Goal: Task Accomplishment & Management: Manage account settings

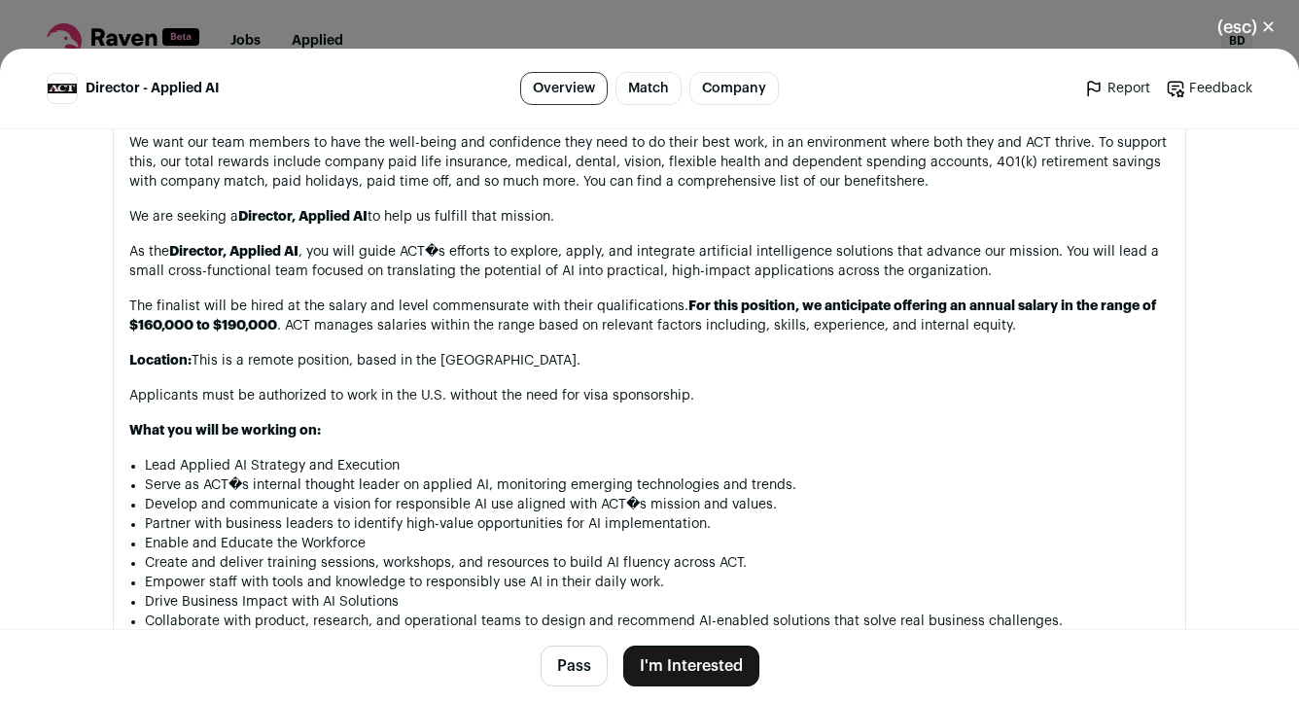
scroll to position [1181, 0]
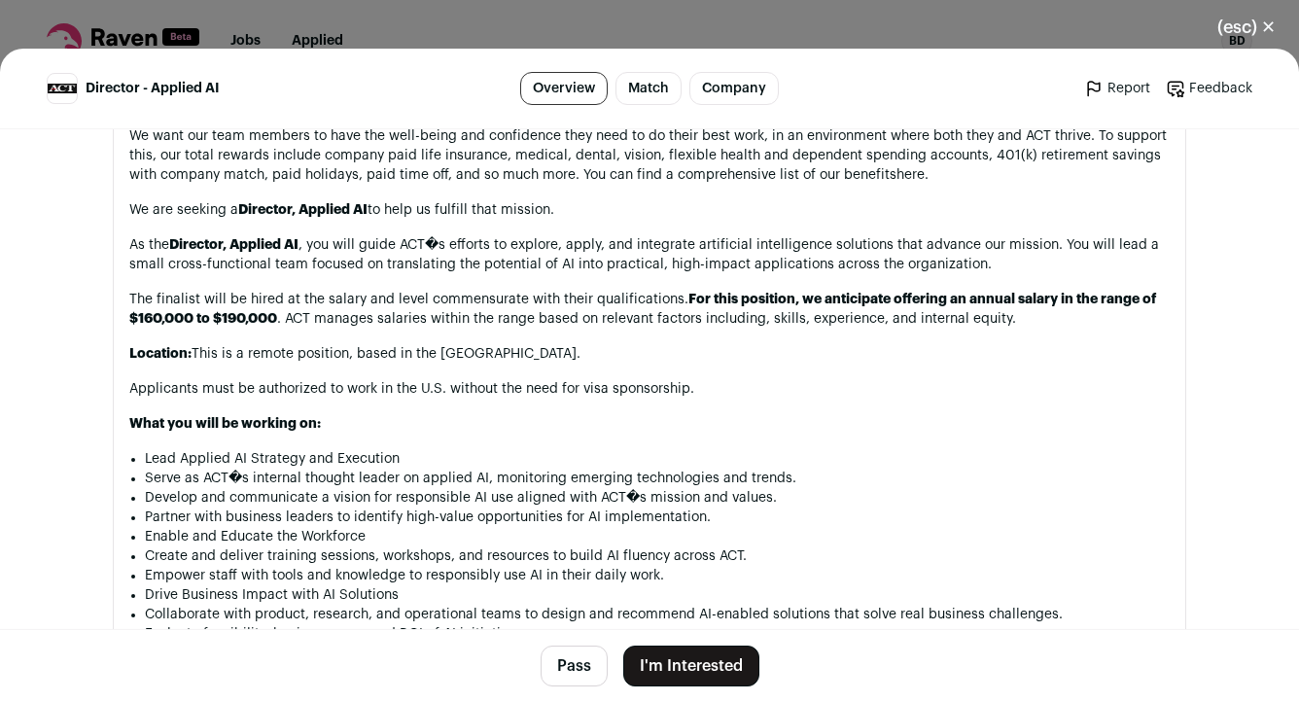
click at [1279, 32] on button "(esc) ✕" at bounding box center [1246, 27] width 105 height 43
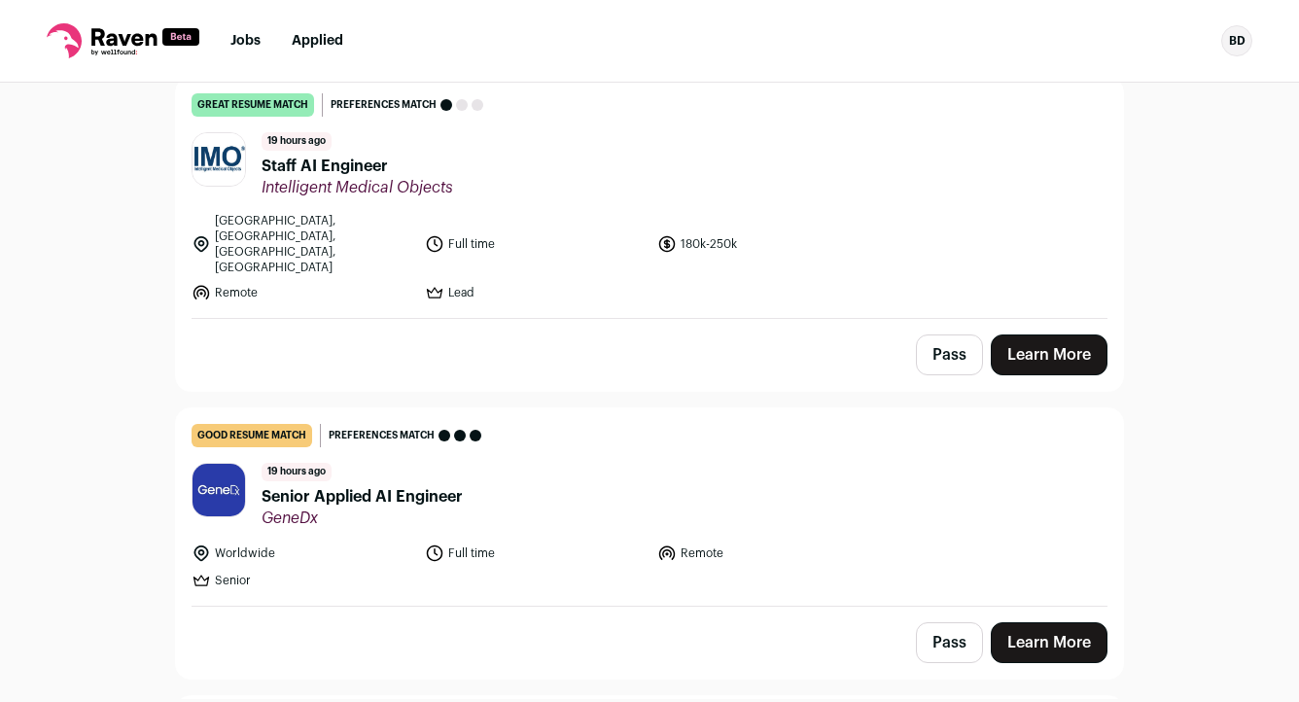
scroll to position [324, 0]
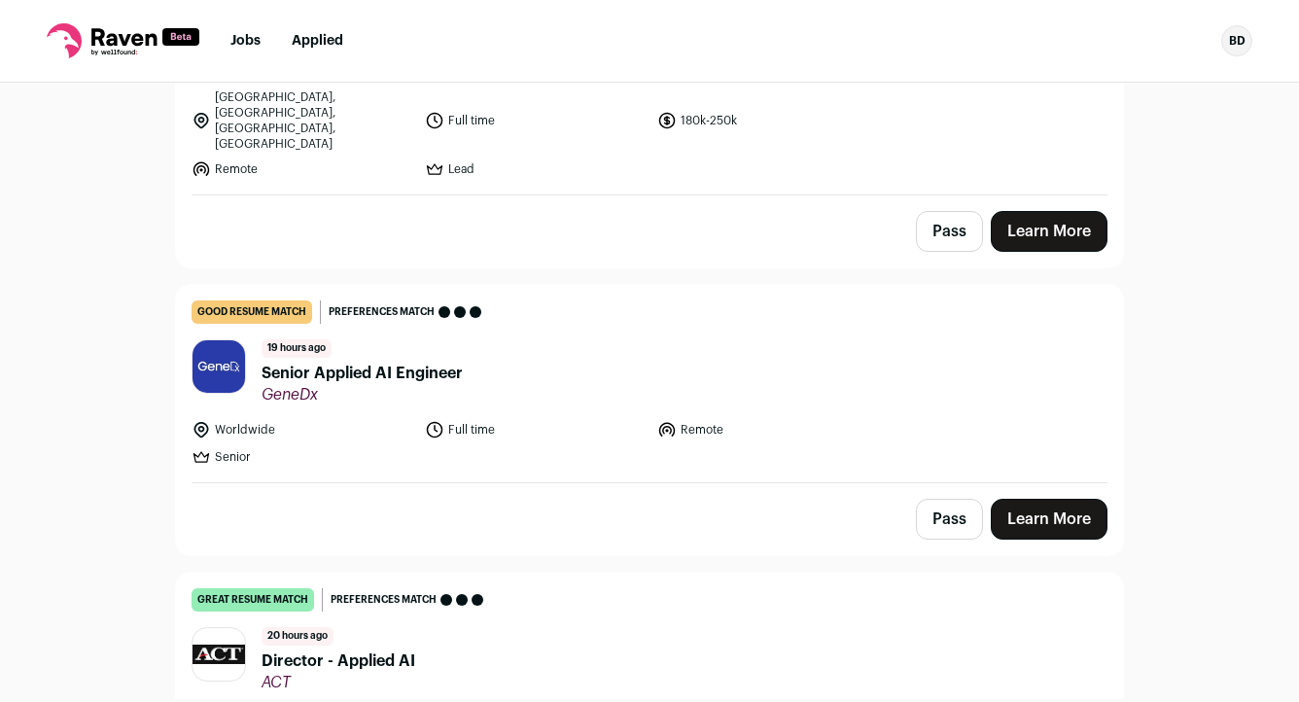
click at [816, 420] on li "Remote" at bounding box center [769, 429] width 222 height 19
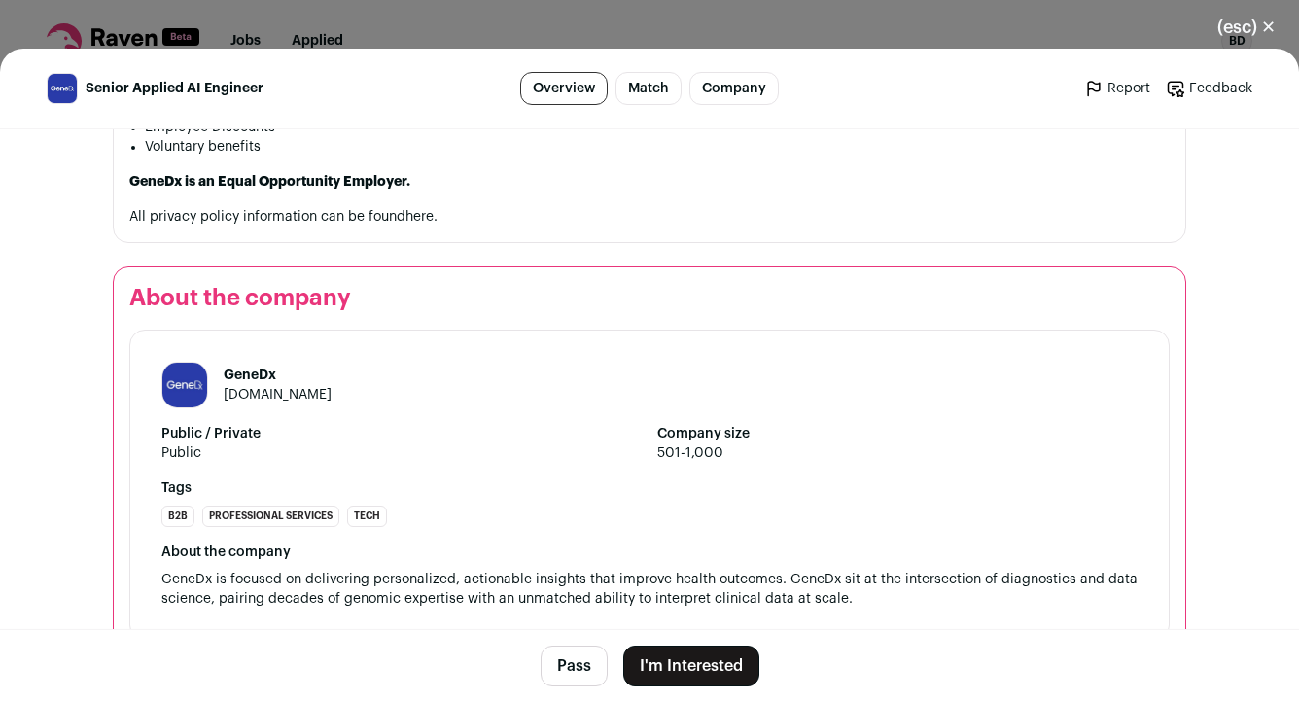
scroll to position [3839, 0]
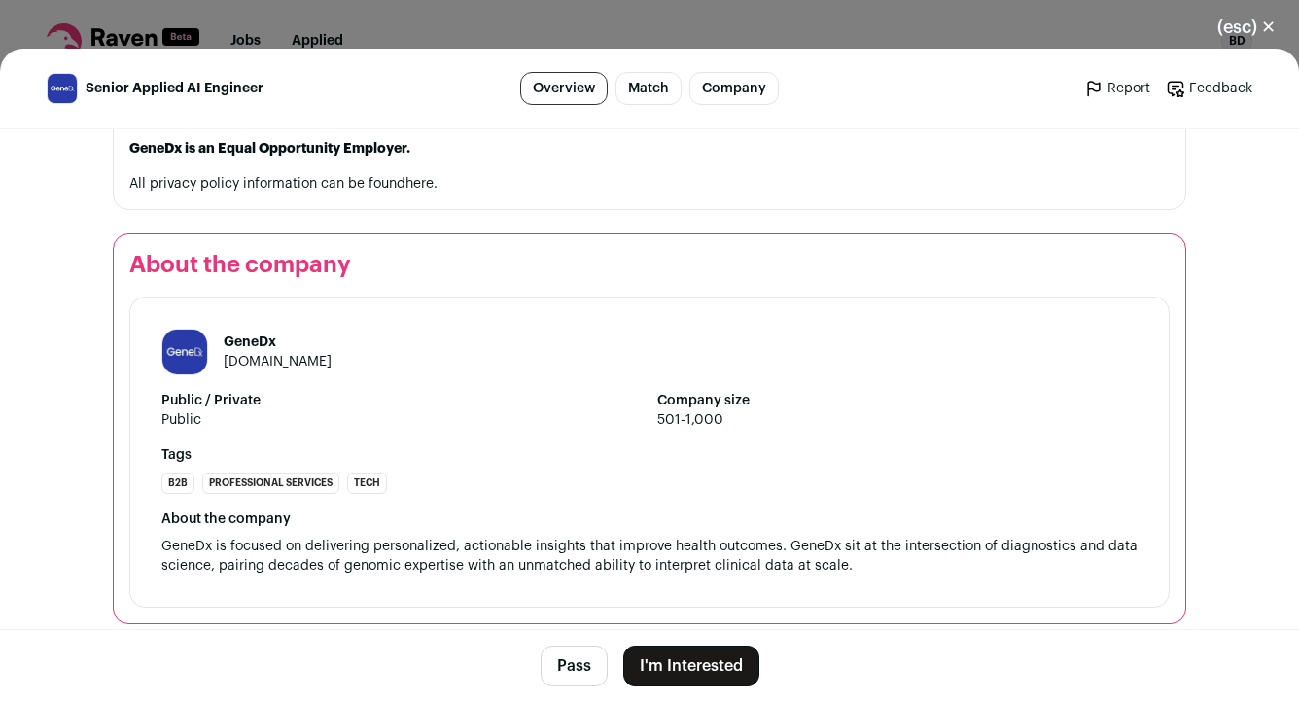
click at [702, 666] on button "I'm Interested" at bounding box center [691, 666] width 136 height 41
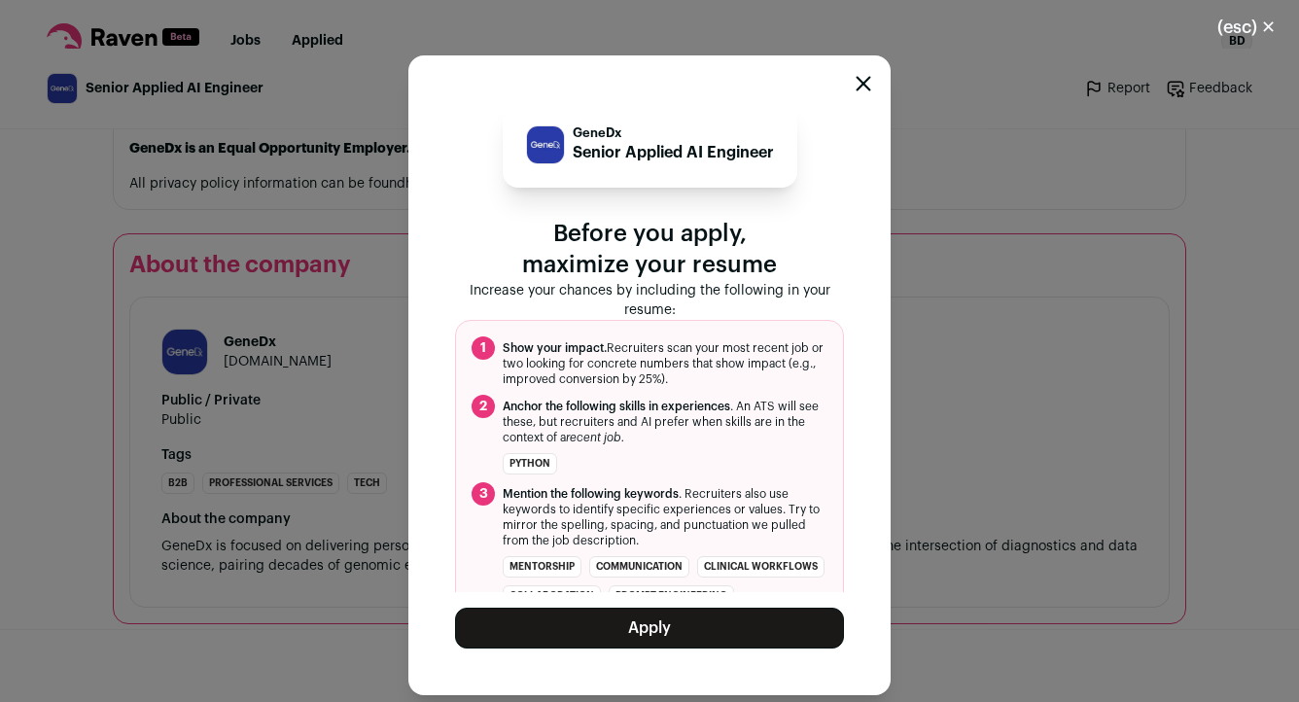
click at [681, 629] on button "Apply" at bounding box center [649, 628] width 389 height 41
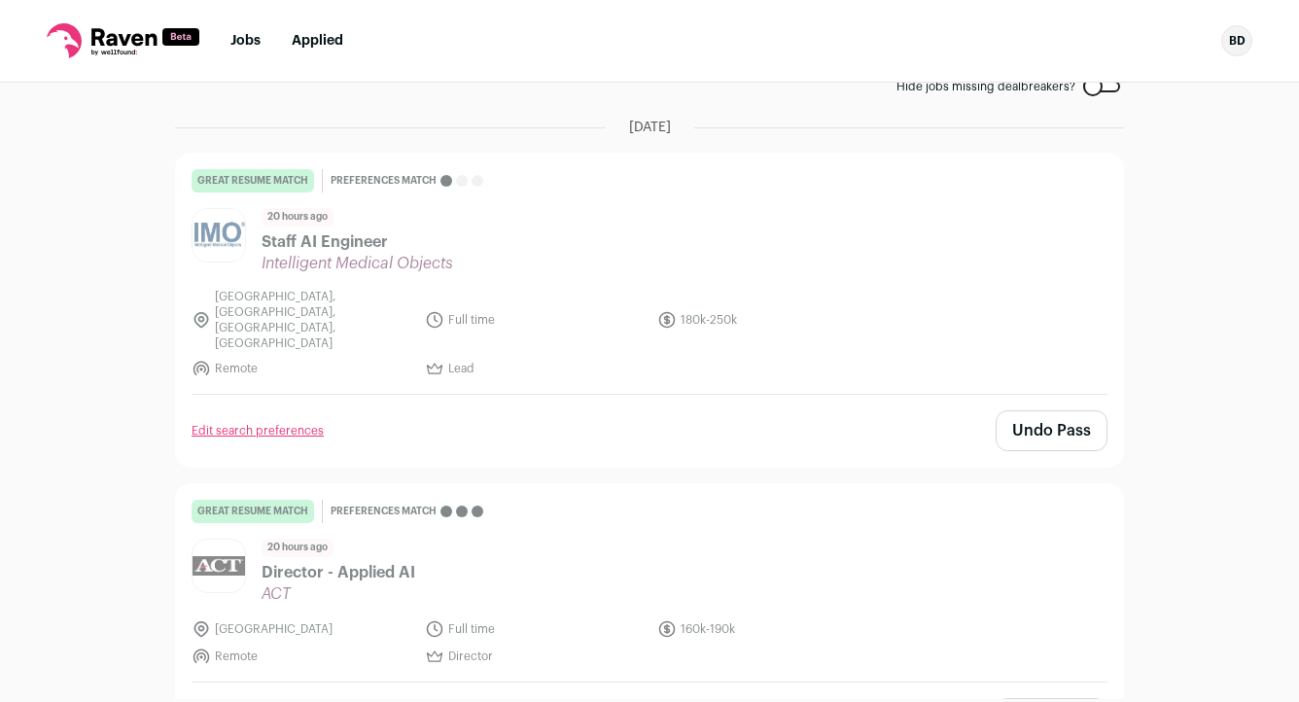
scroll to position [0, 0]
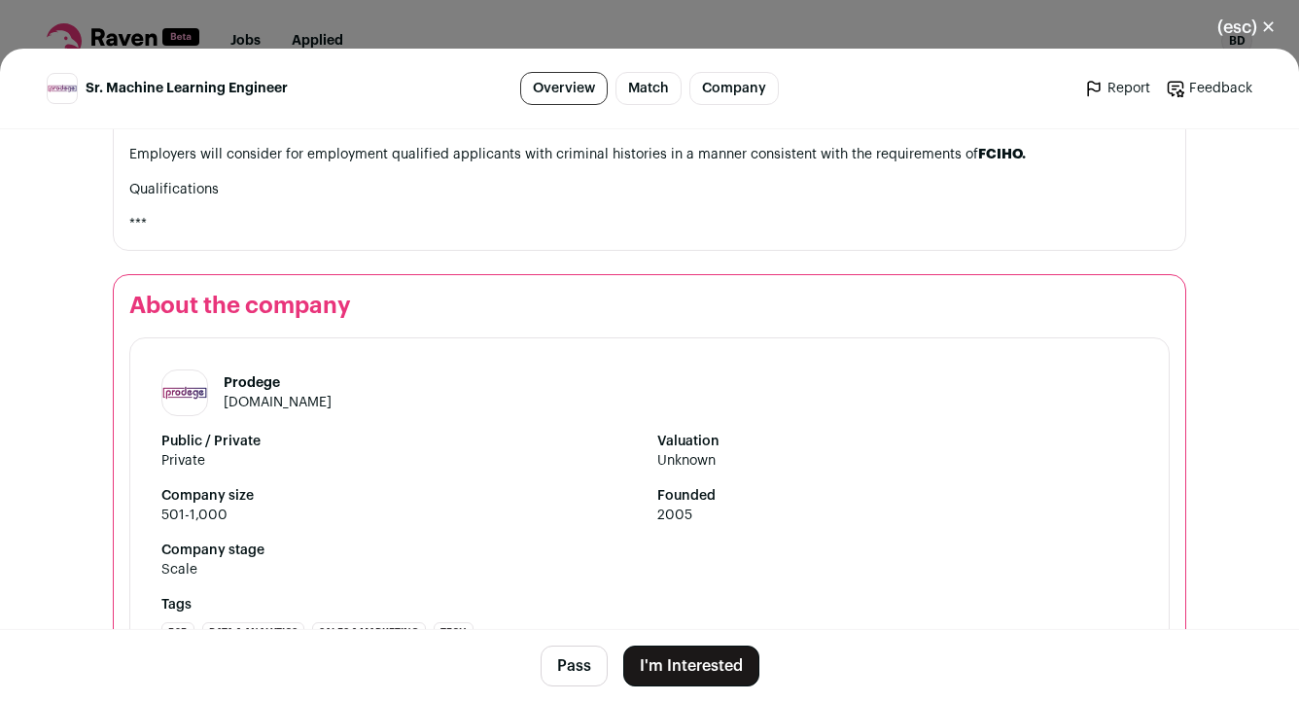
scroll to position [3499, 0]
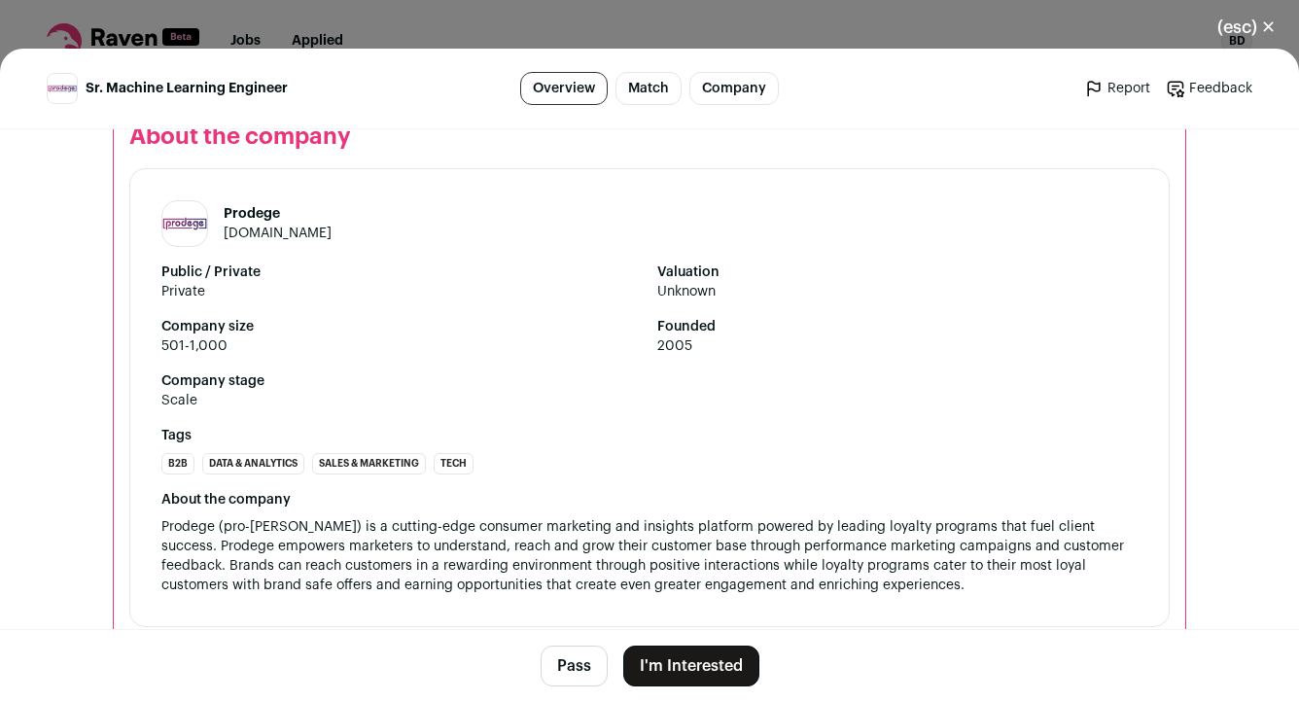
click at [711, 657] on button "I'm Interested" at bounding box center [691, 666] width 136 height 41
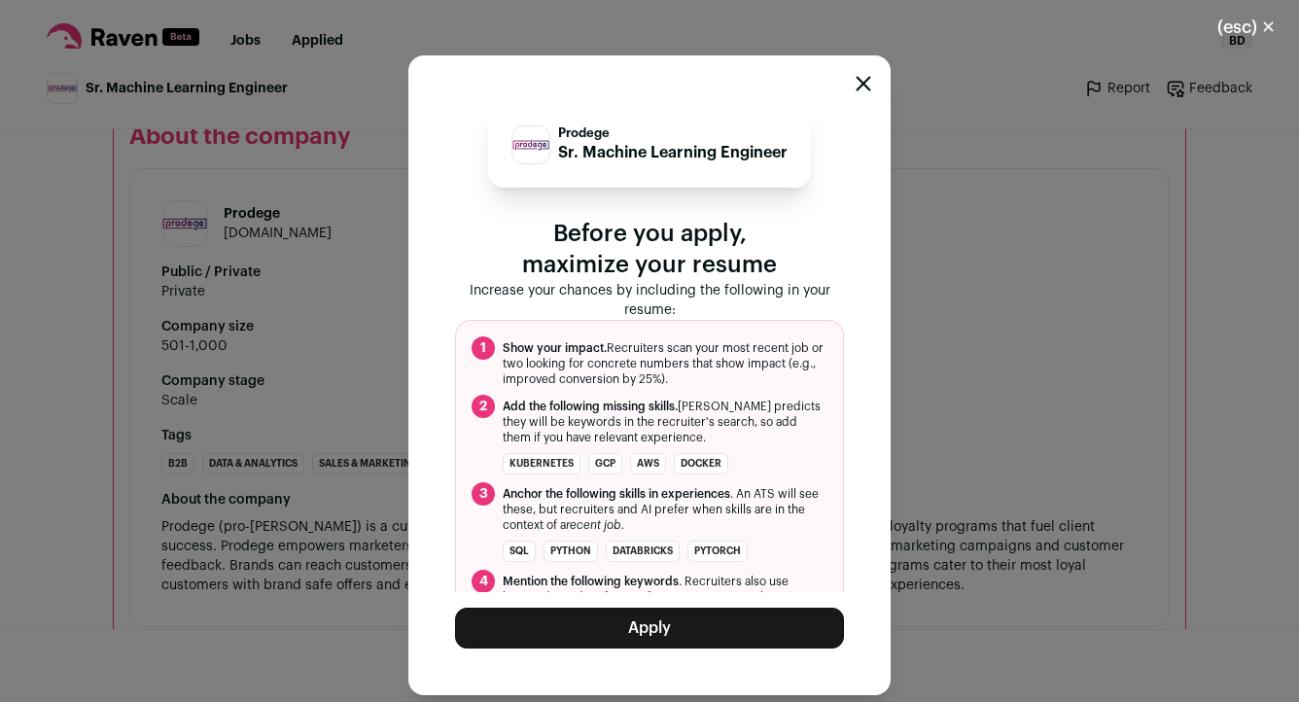
click at [676, 622] on button "Apply" at bounding box center [649, 628] width 389 height 41
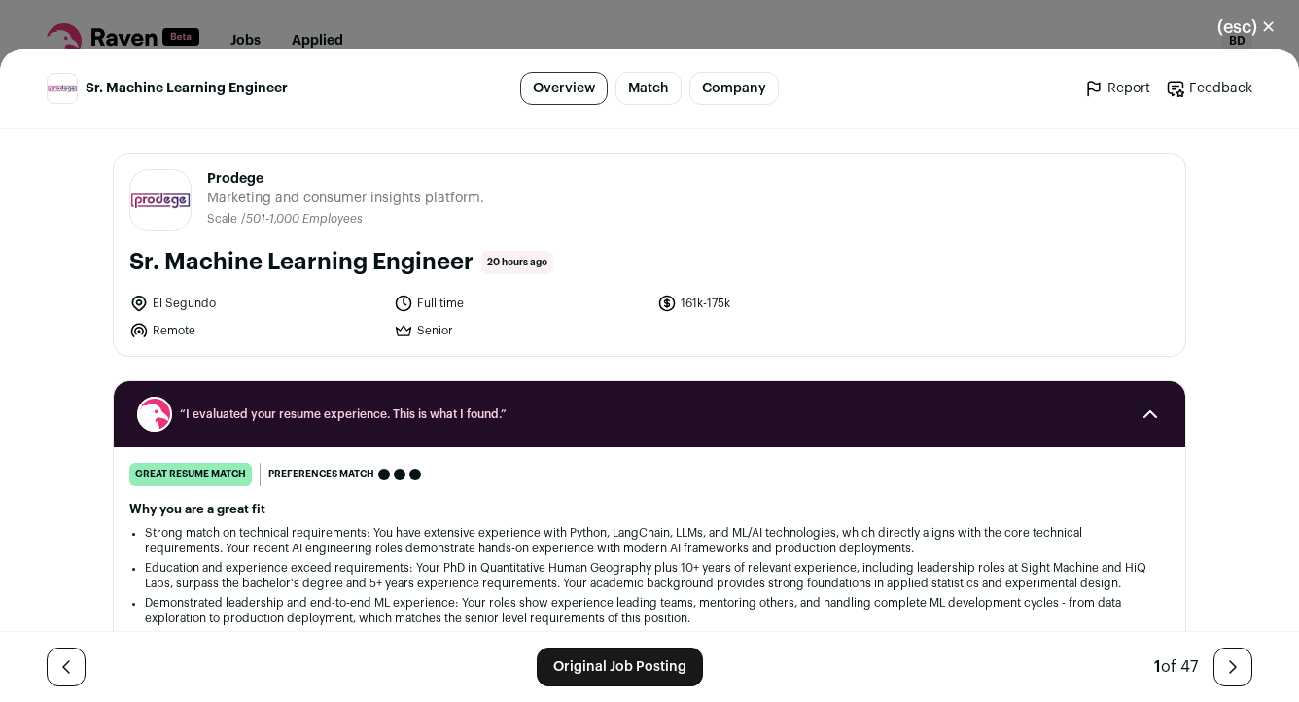
click at [1272, 21] on button "(esc) ✕" at bounding box center [1246, 27] width 105 height 43
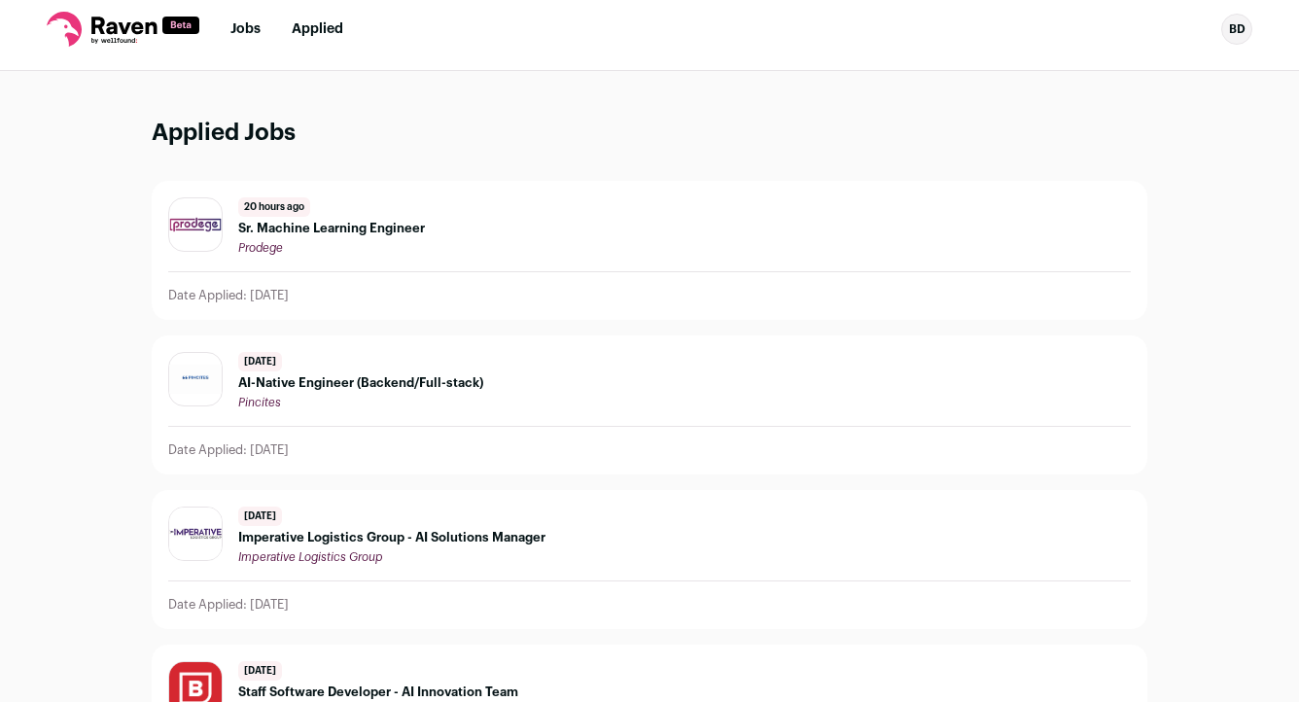
scroll to position [11, 0]
click at [250, 28] on link "Jobs" at bounding box center [246, 30] width 30 height 14
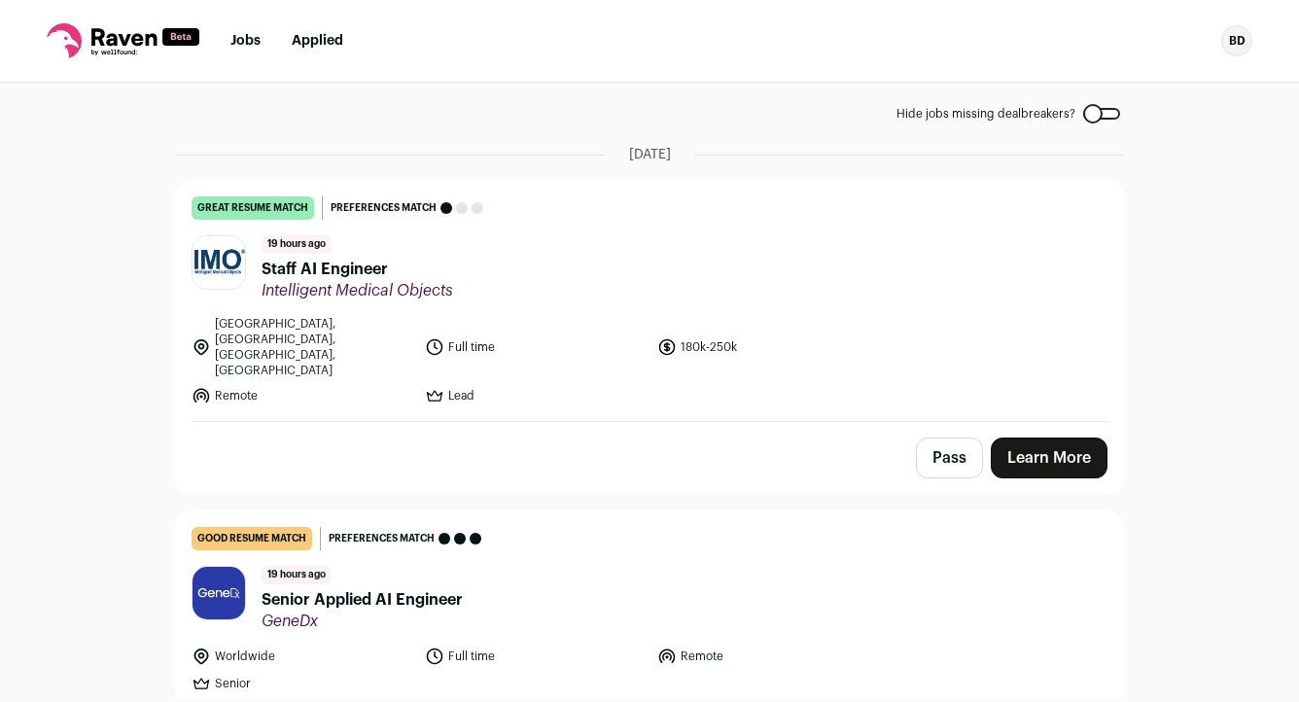
scroll to position [89, 0]
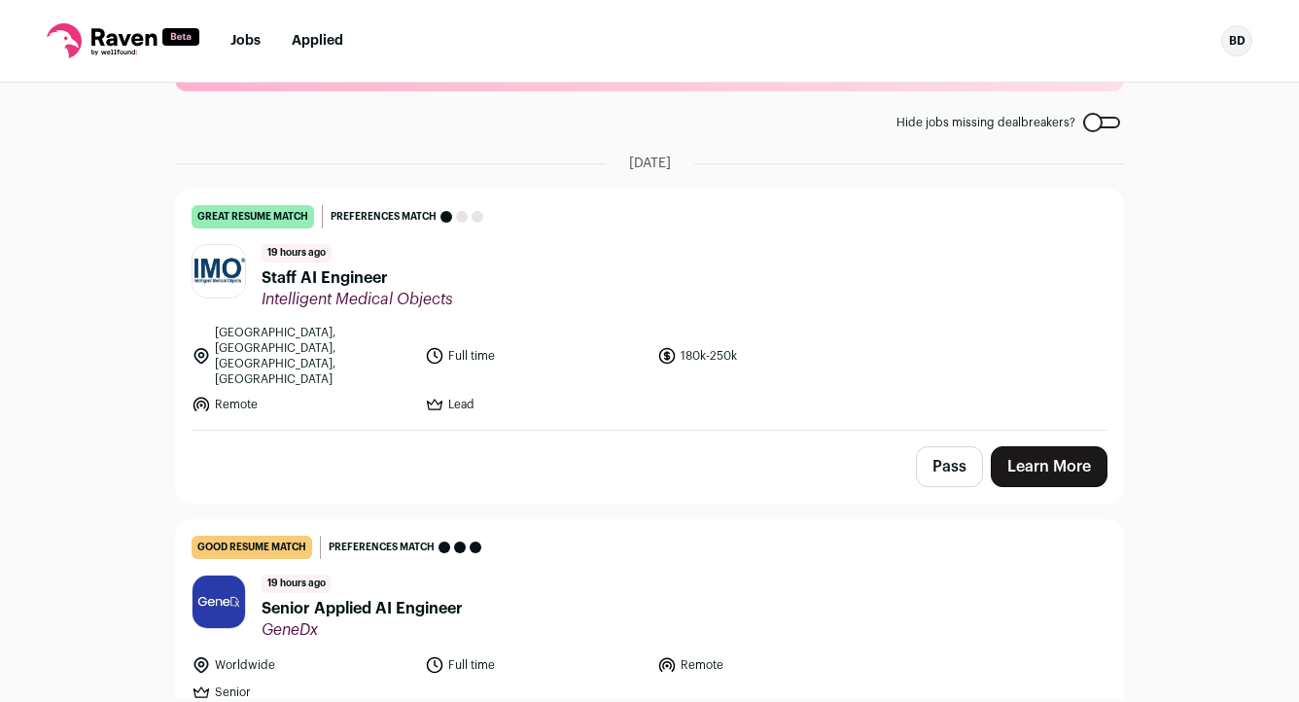
drag, startPoint x: 494, startPoint y: 293, endPoint x: 212, endPoint y: -5, distance: 410.1
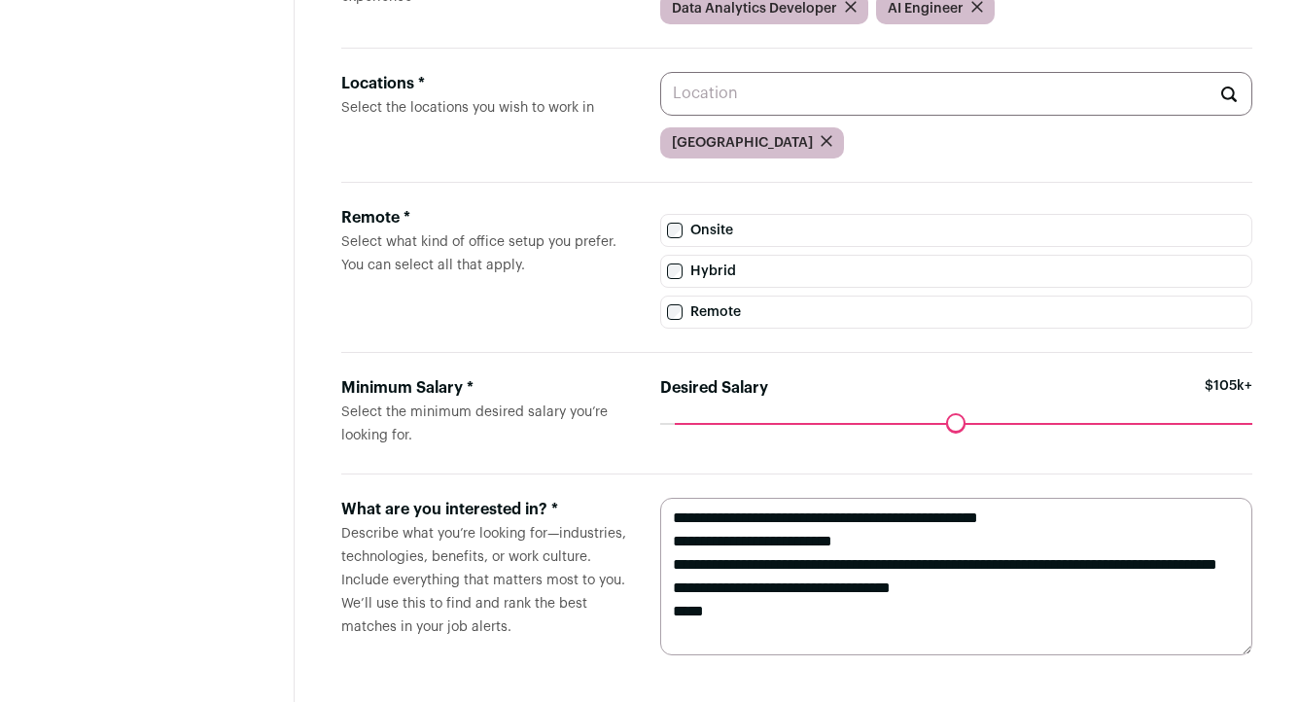
scroll to position [298, 0]
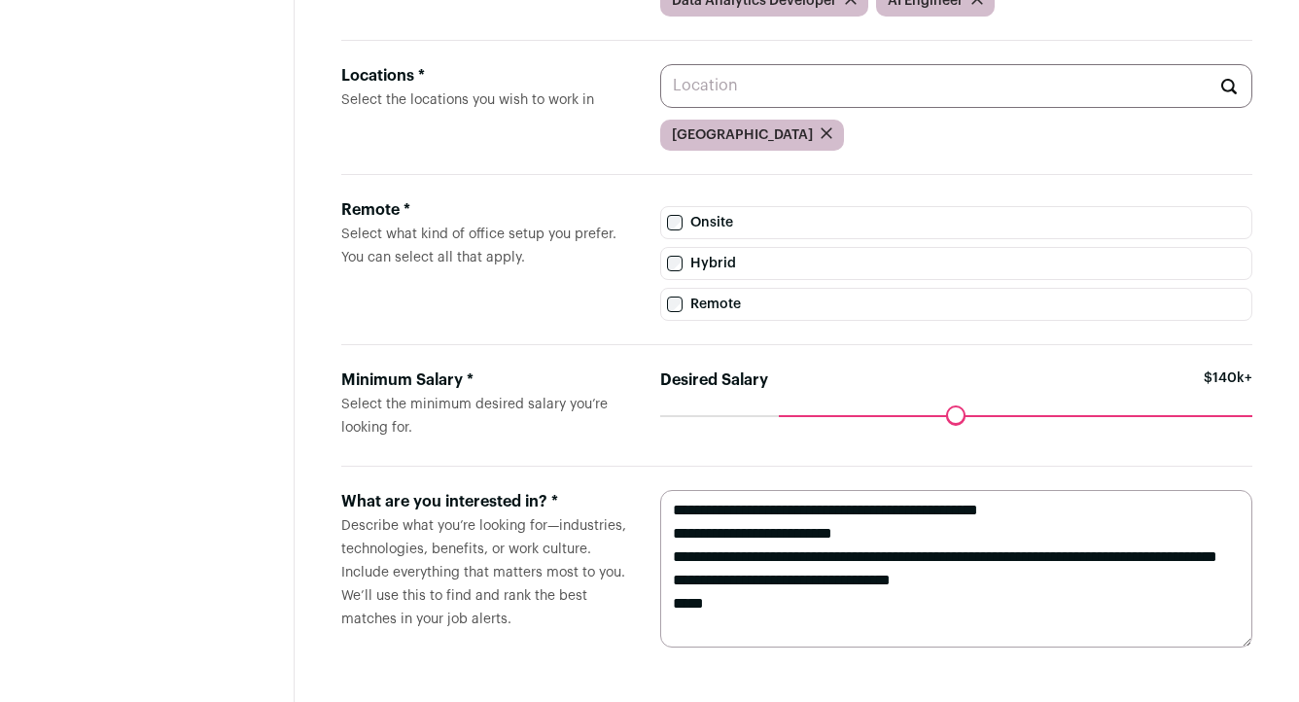
drag, startPoint x: 688, startPoint y: 410, endPoint x: 781, endPoint y: 411, distance: 93.4
click at [781, 415] on input "Desired Salary" at bounding box center [956, 415] width 592 height 0
drag, startPoint x: 781, startPoint y: 411, endPoint x: 693, endPoint y: 425, distance: 89.6
click at [693, 415] on input "Desired Salary" at bounding box center [956, 415] width 592 height 0
drag, startPoint x: 703, startPoint y: 410, endPoint x: 678, endPoint y: 412, distance: 25.4
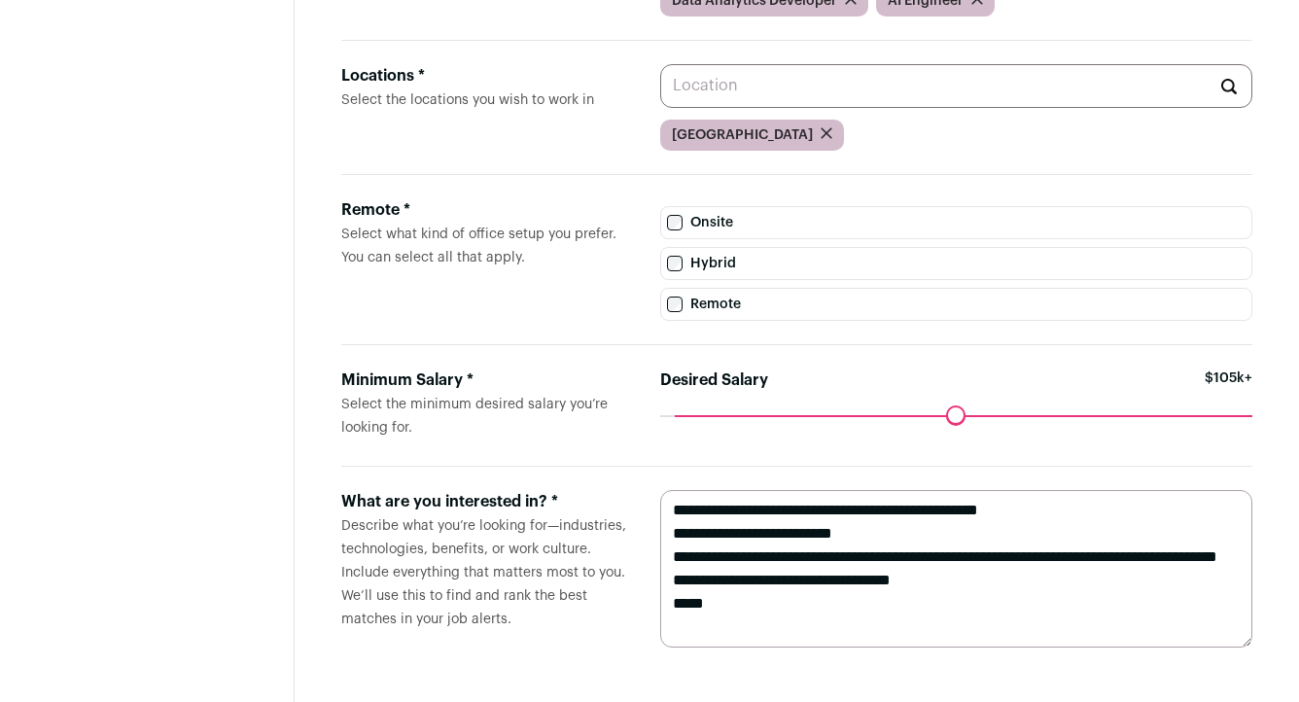
click at [678, 415] on input "Desired Salary" at bounding box center [956, 415] width 592 height 0
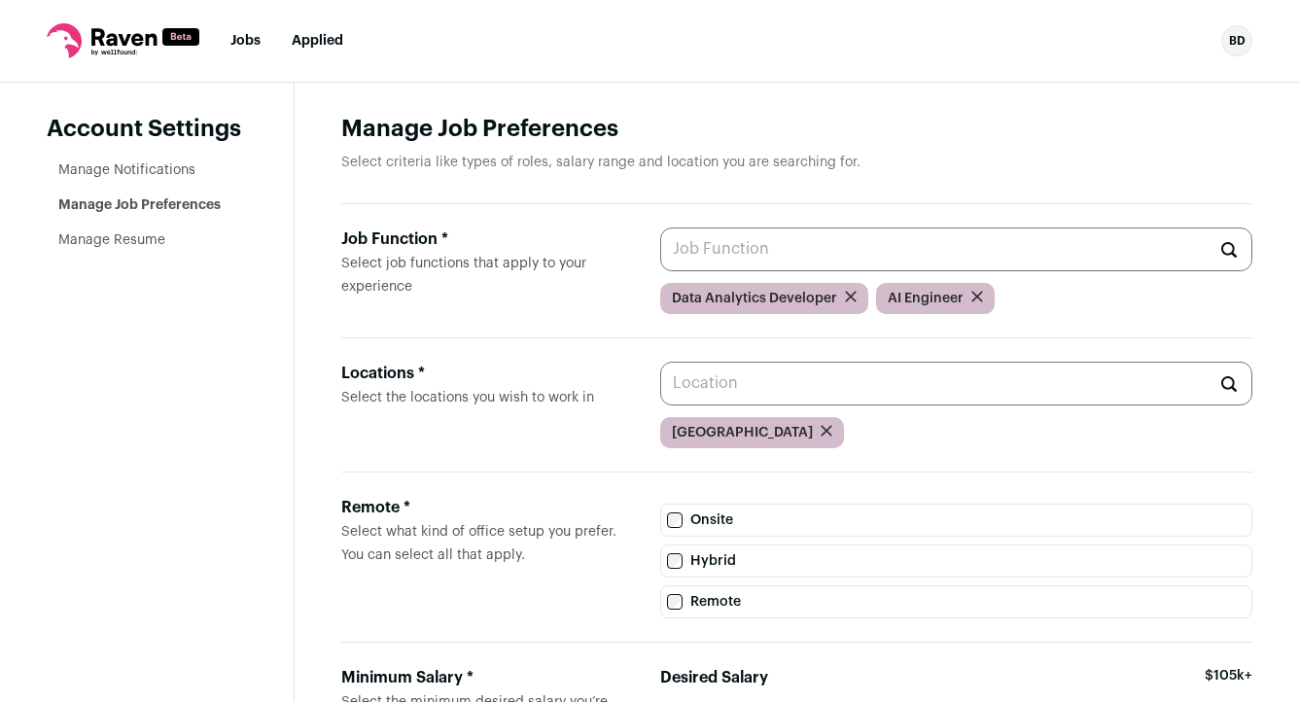
click at [135, 233] on link "Manage Resume" at bounding box center [111, 240] width 107 height 14
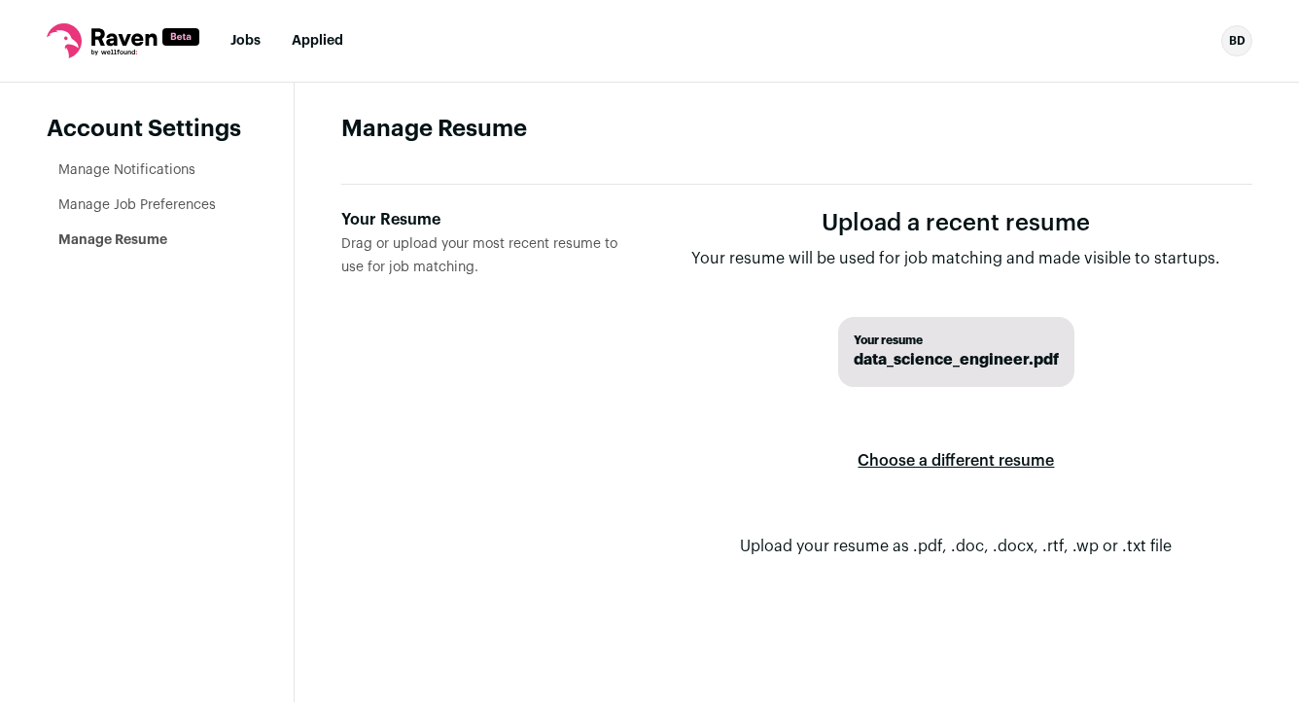
click at [147, 167] on link "Manage Notifications" at bounding box center [126, 170] width 137 height 14
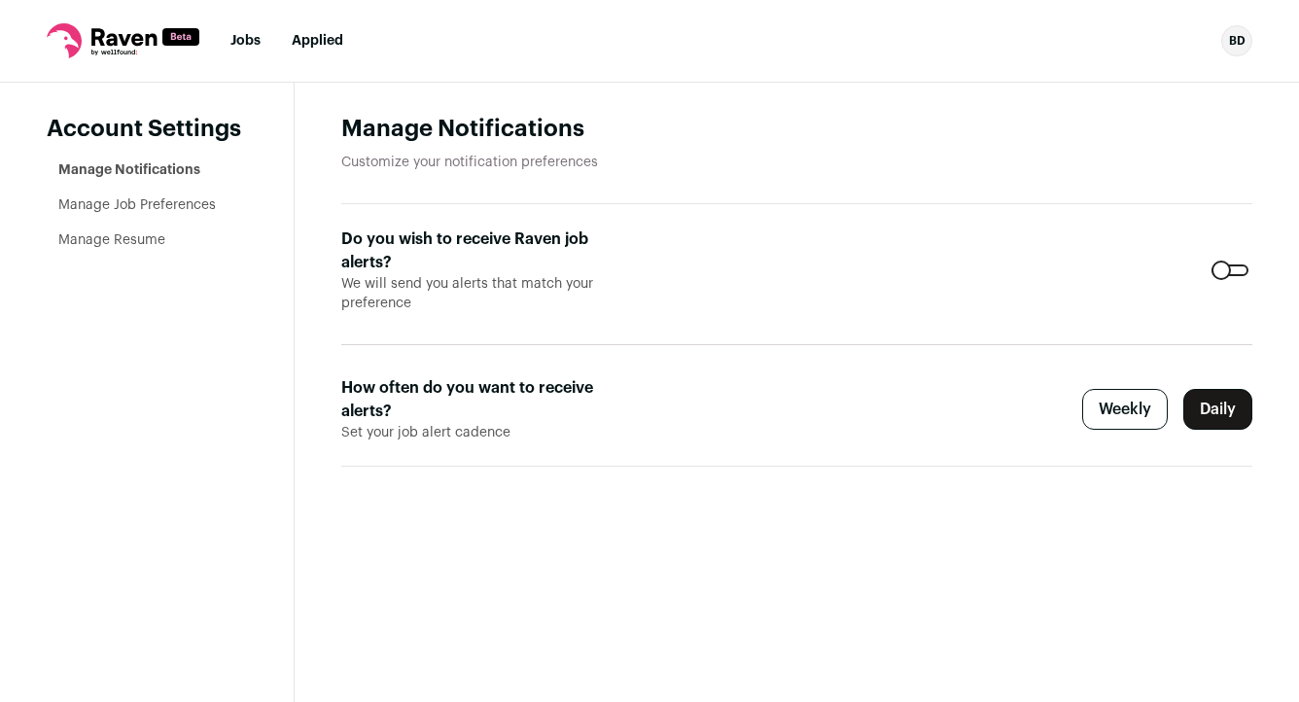
click at [248, 43] on link "Jobs" at bounding box center [246, 41] width 30 height 14
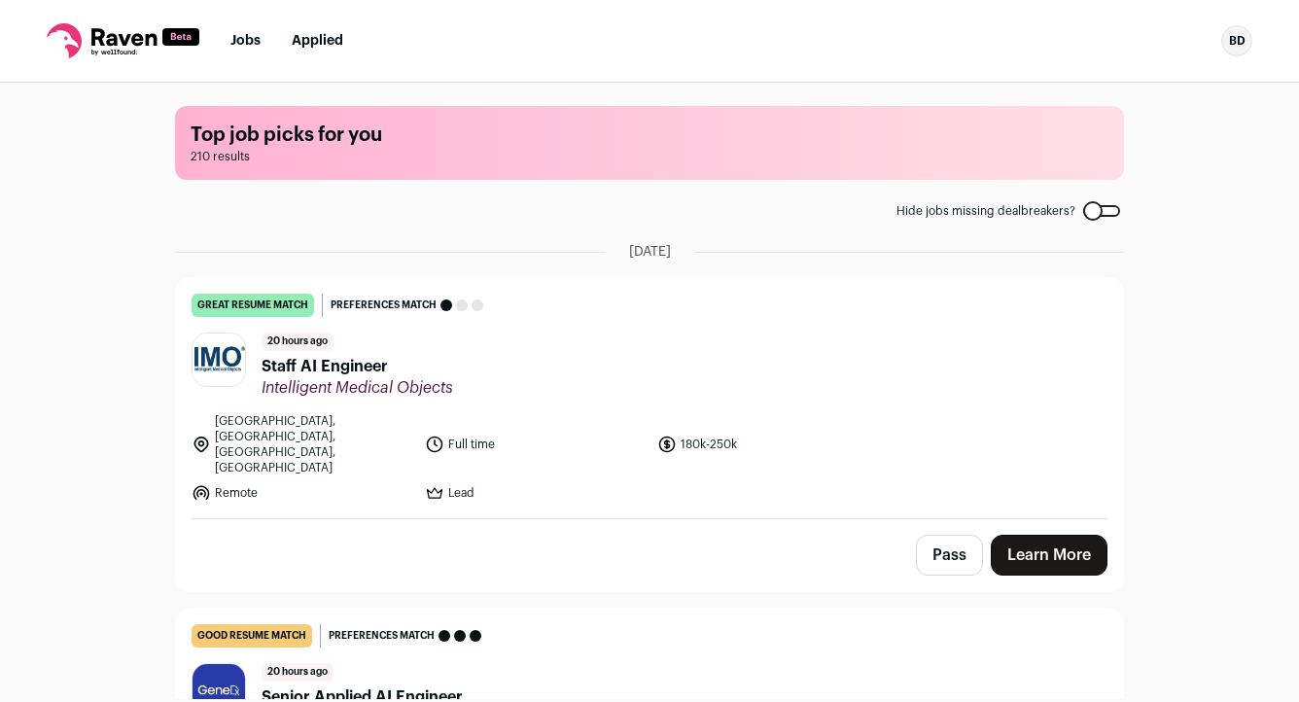
click at [1236, 39] on div "BD" at bounding box center [1237, 40] width 31 height 31
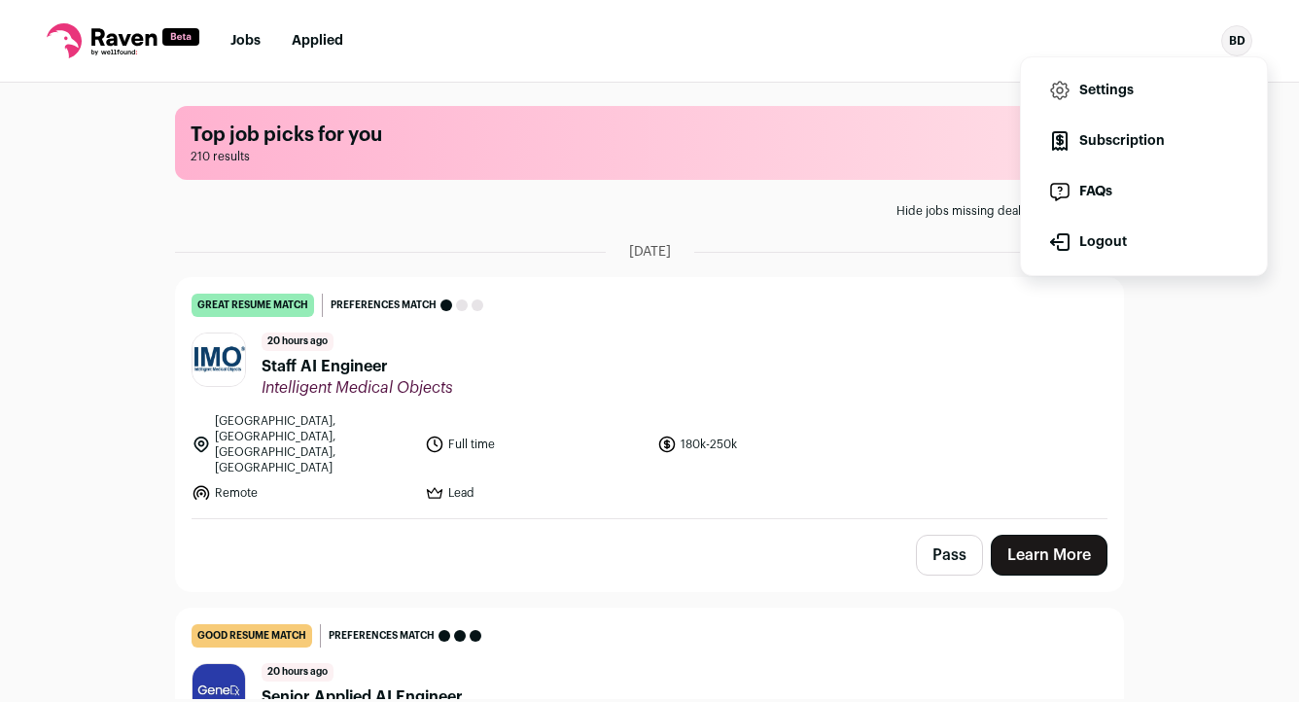
click at [1126, 87] on link "Settings" at bounding box center [1144, 90] width 215 height 47
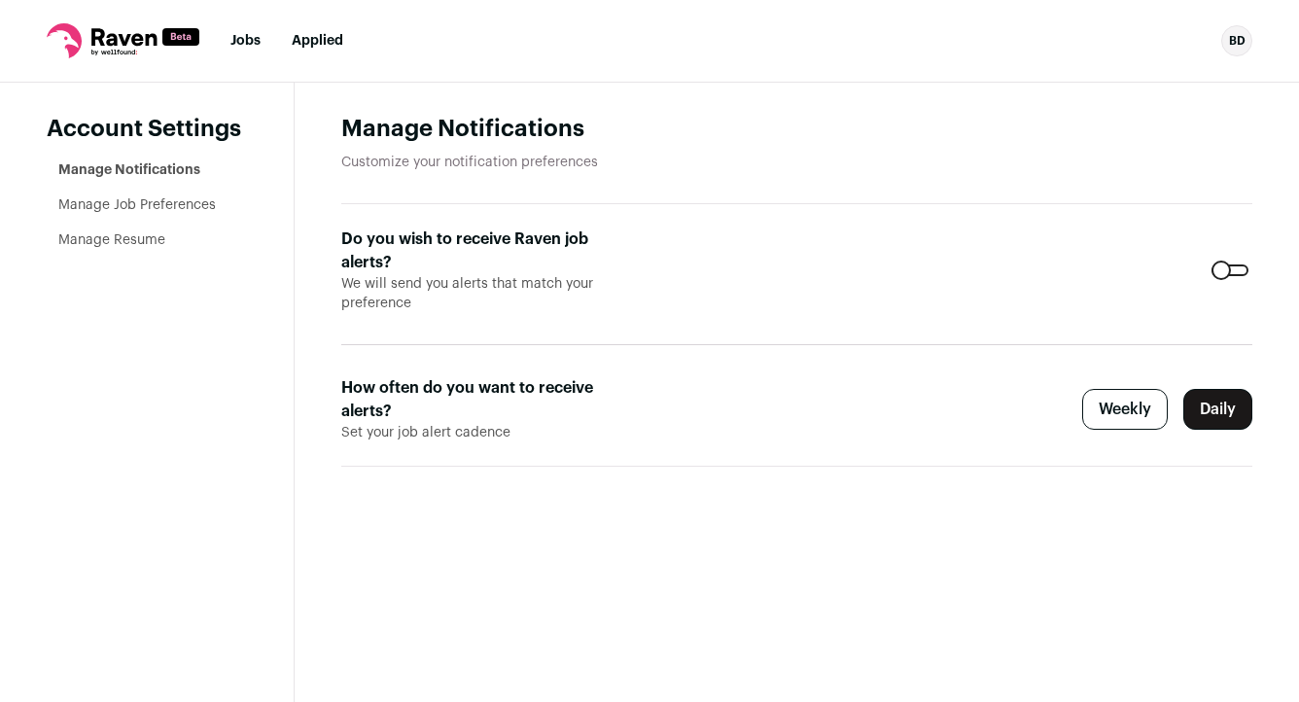
click at [196, 204] on link "Manage Job Preferences" at bounding box center [137, 205] width 158 height 14
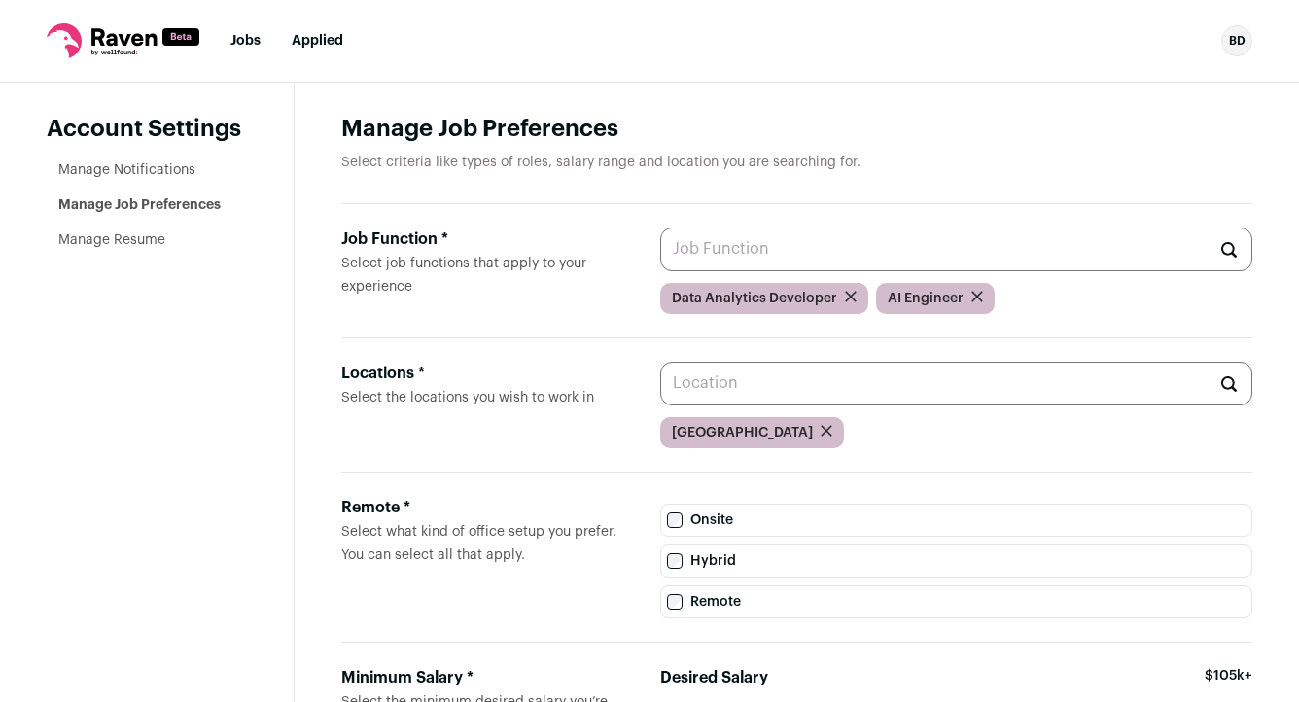
click at [256, 38] on link "Jobs" at bounding box center [246, 41] width 30 height 14
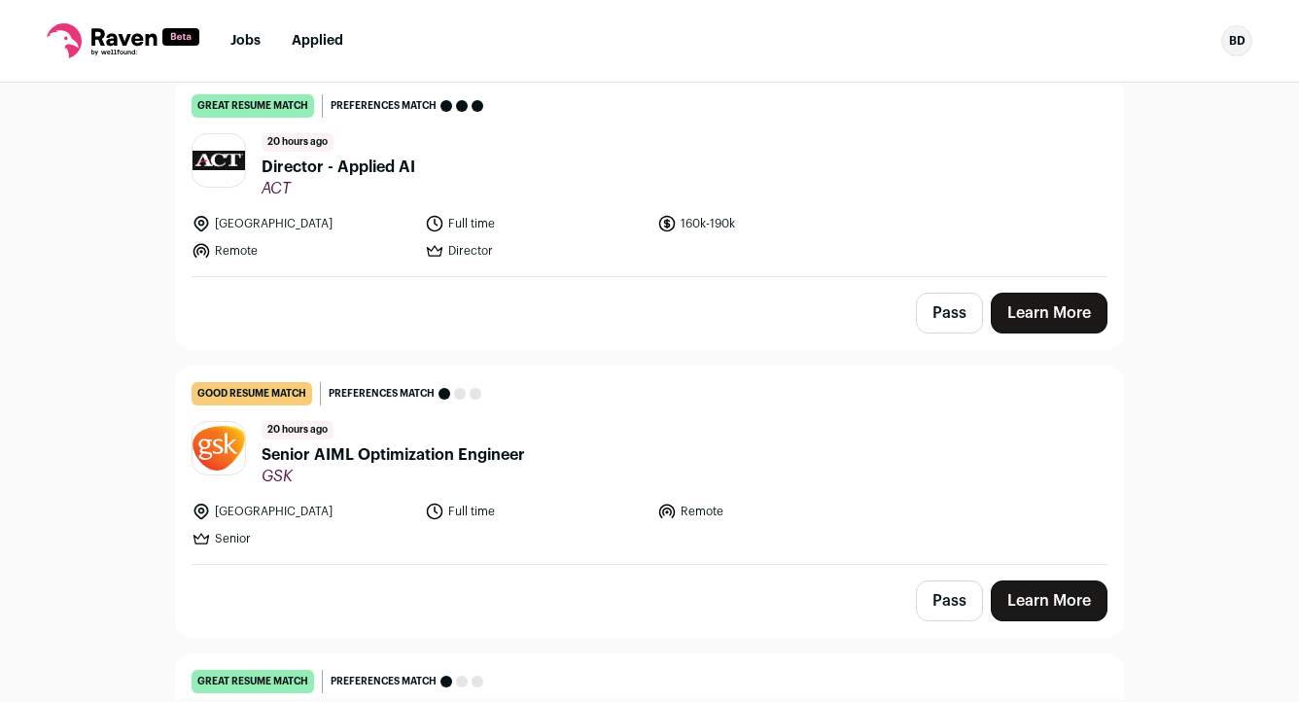
scroll to position [801, 0]
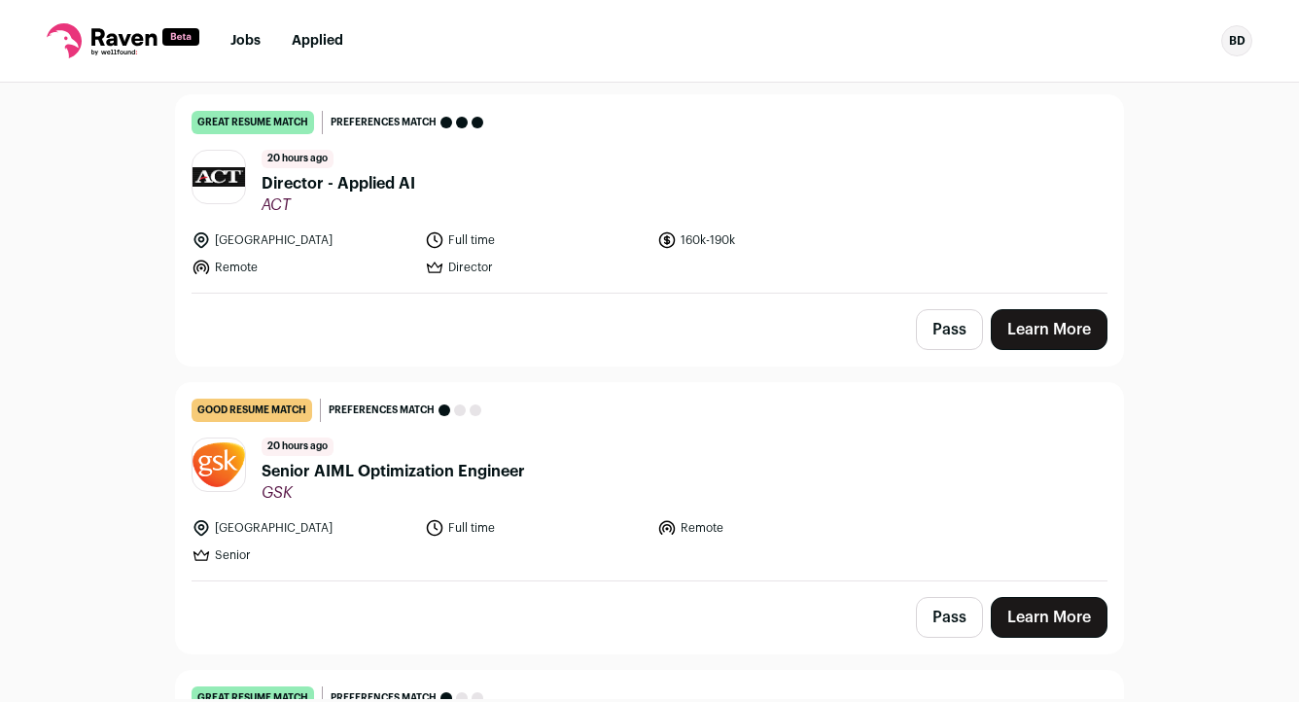
click at [961, 309] on button "Pass" at bounding box center [949, 329] width 67 height 41
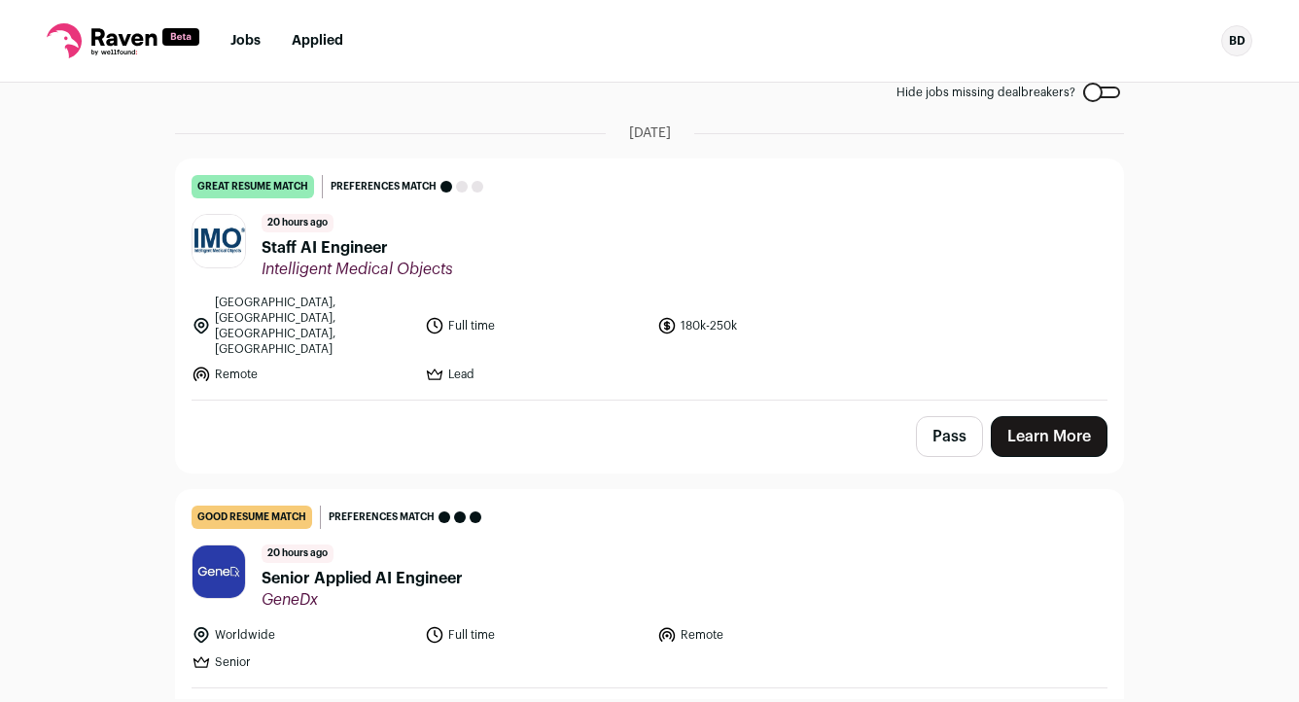
scroll to position [108, 0]
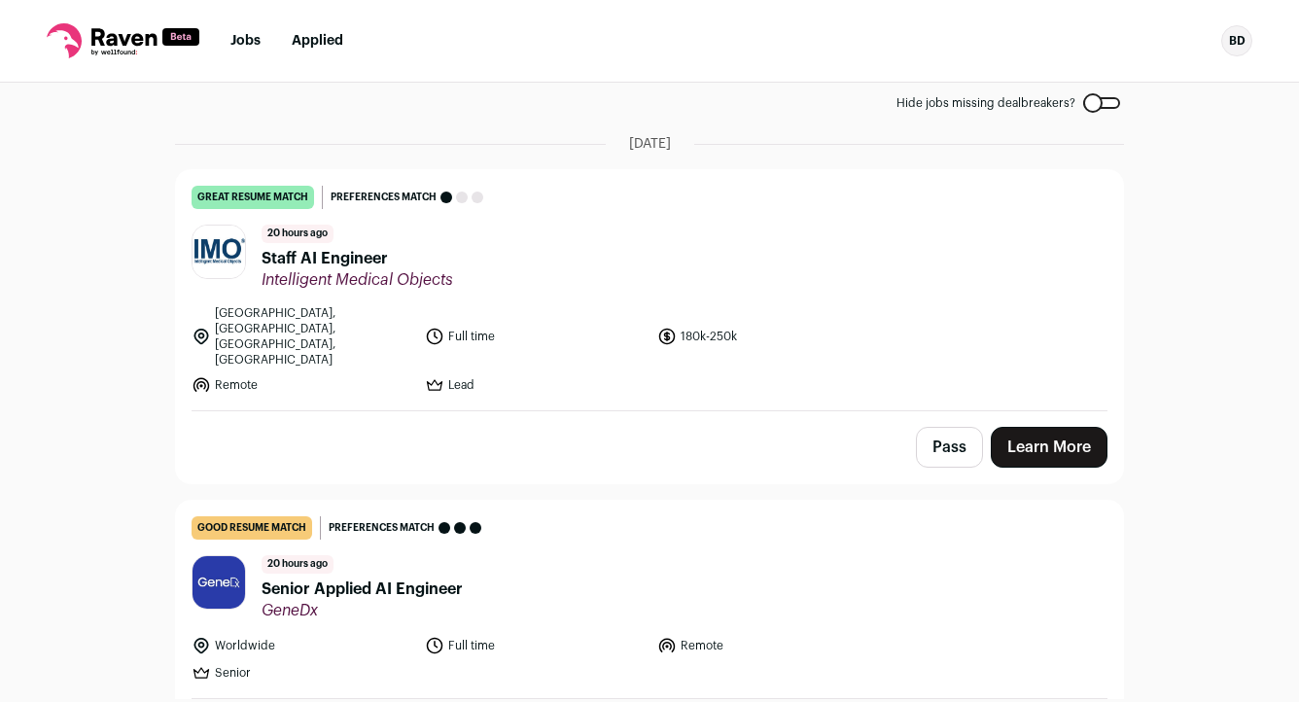
click at [966, 427] on button "Pass" at bounding box center [949, 447] width 67 height 41
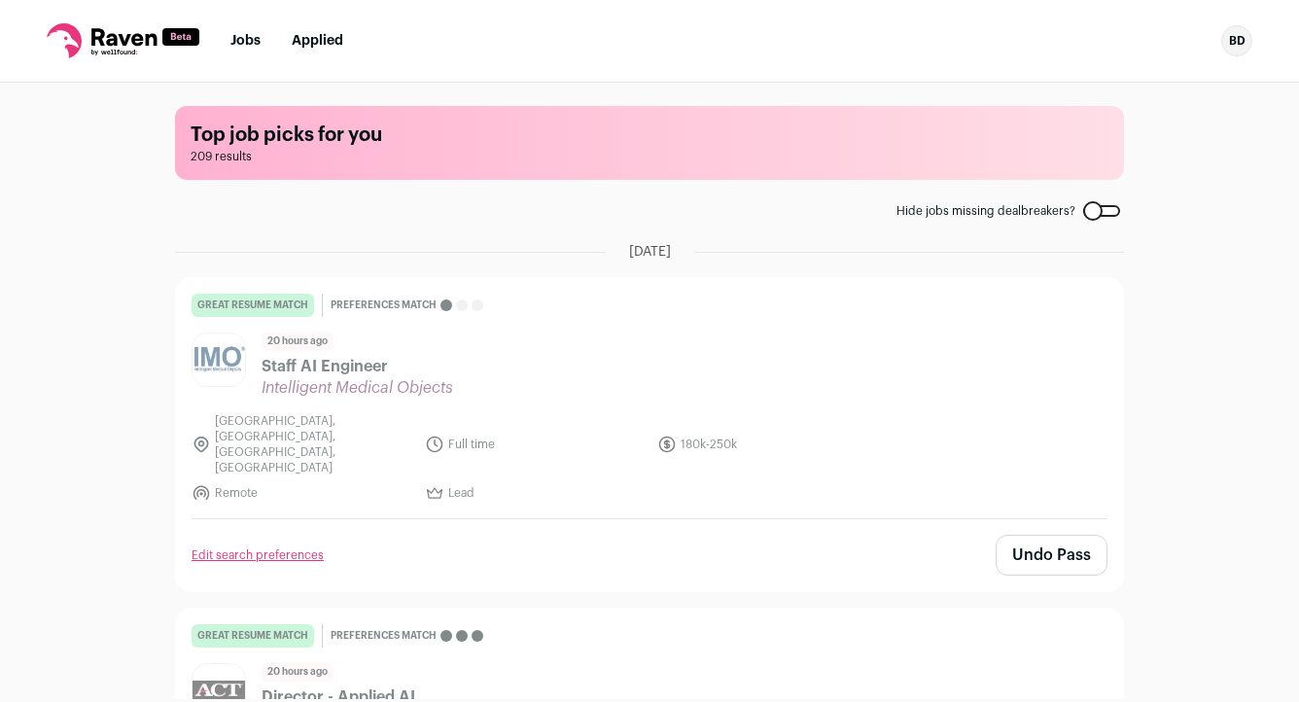
click at [324, 39] on link "Applied" at bounding box center [318, 41] width 52 height 14
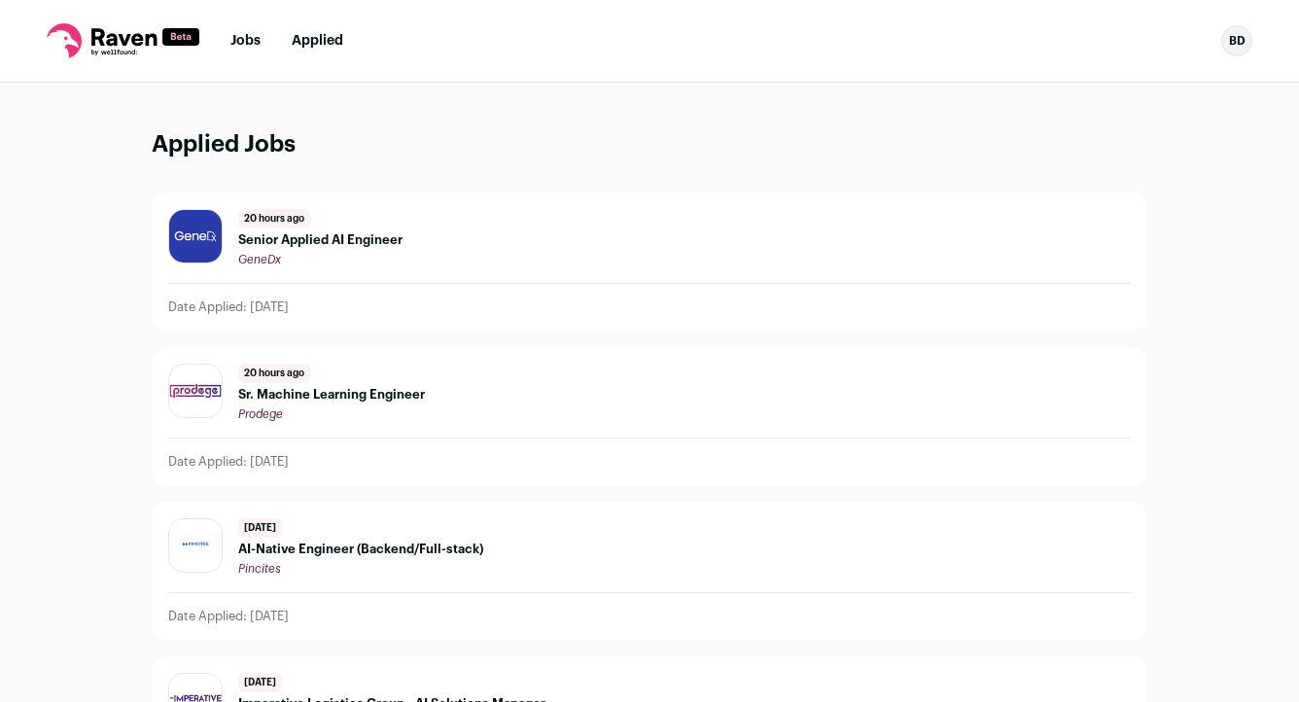
click at [1237, 42] on div "BD" at bounding box center [1237, 40] width 31 height 31
click at [1129, 92] on link "Settings" at bounding box center [1144, 90] width 215 height 47
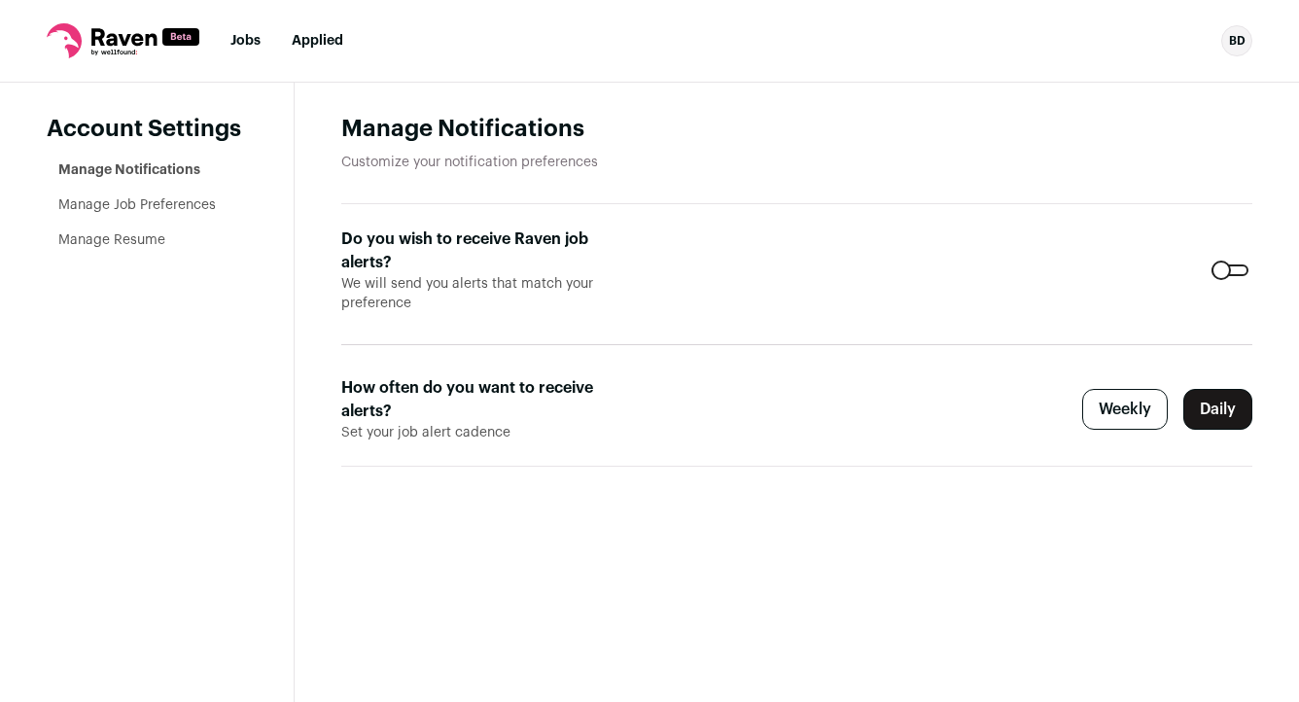
click at [165, 200] on link "Manage Job Preferences" at bounding box center [137, 205] width 158 height 14
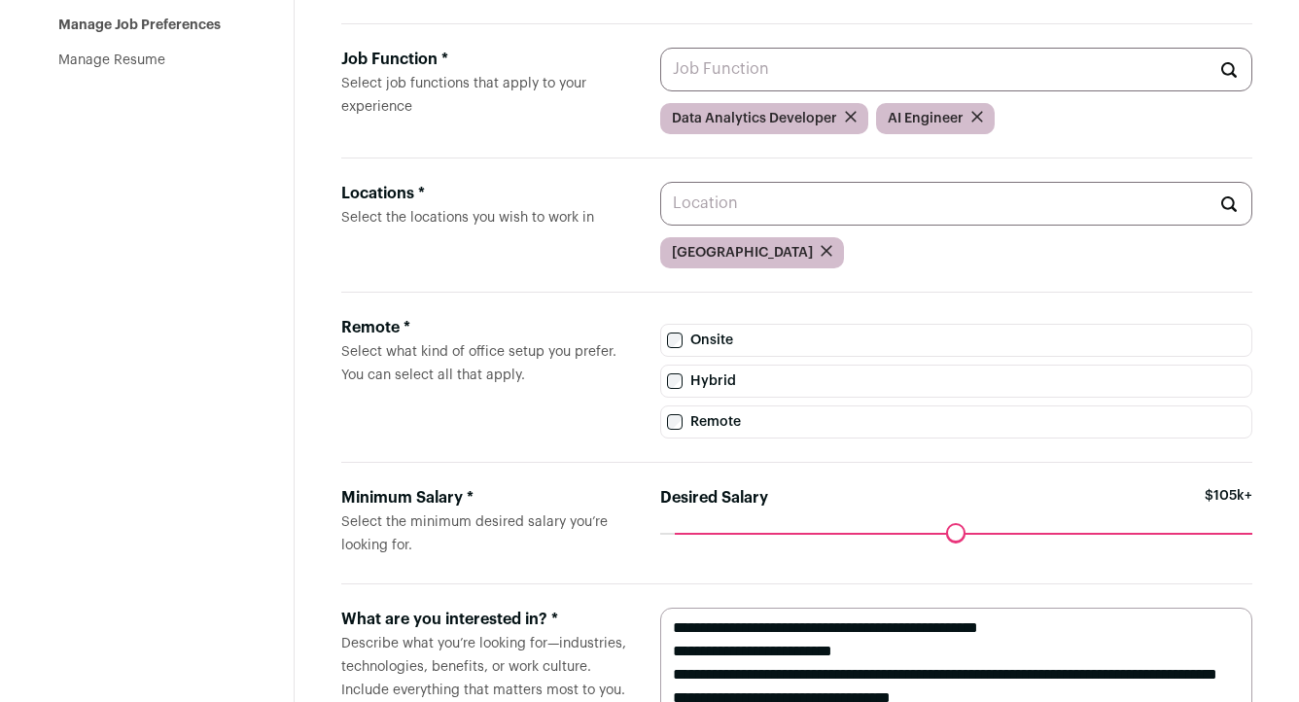
scroll to position [182, 0]
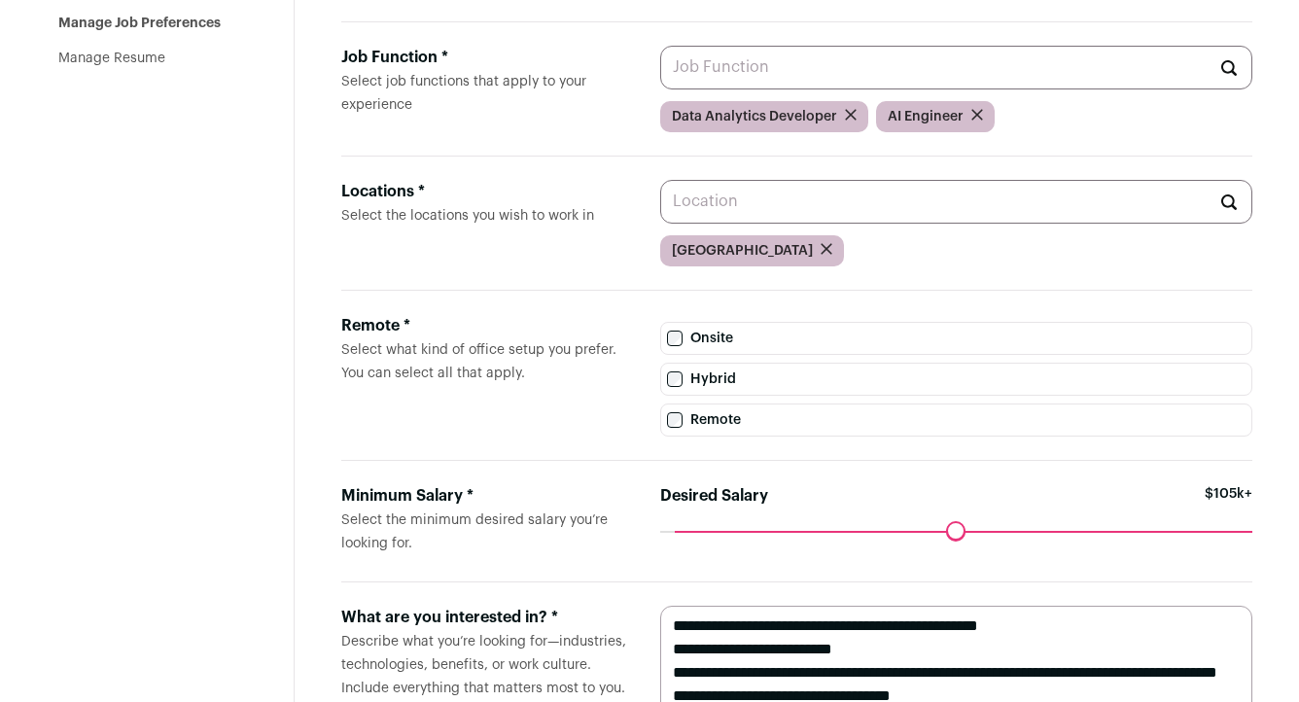
click at [729, 67] on input "Job Function * Select job functions that apply to your experience" at bounding box center [956, 68] width 592 height 44
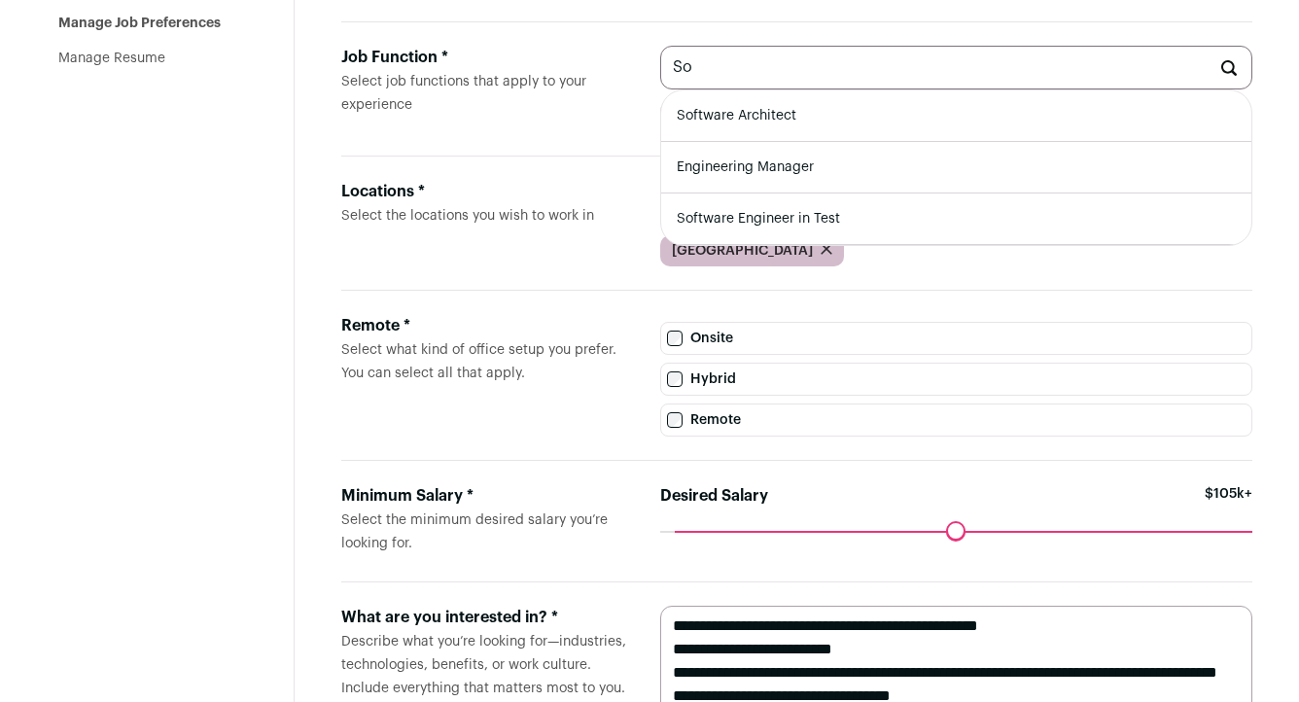
type input "S"
click at [797, 156] on li "Backend Engineer" at bounding box center [956, 168] width 590 height 52
type input "Backend Engineer"
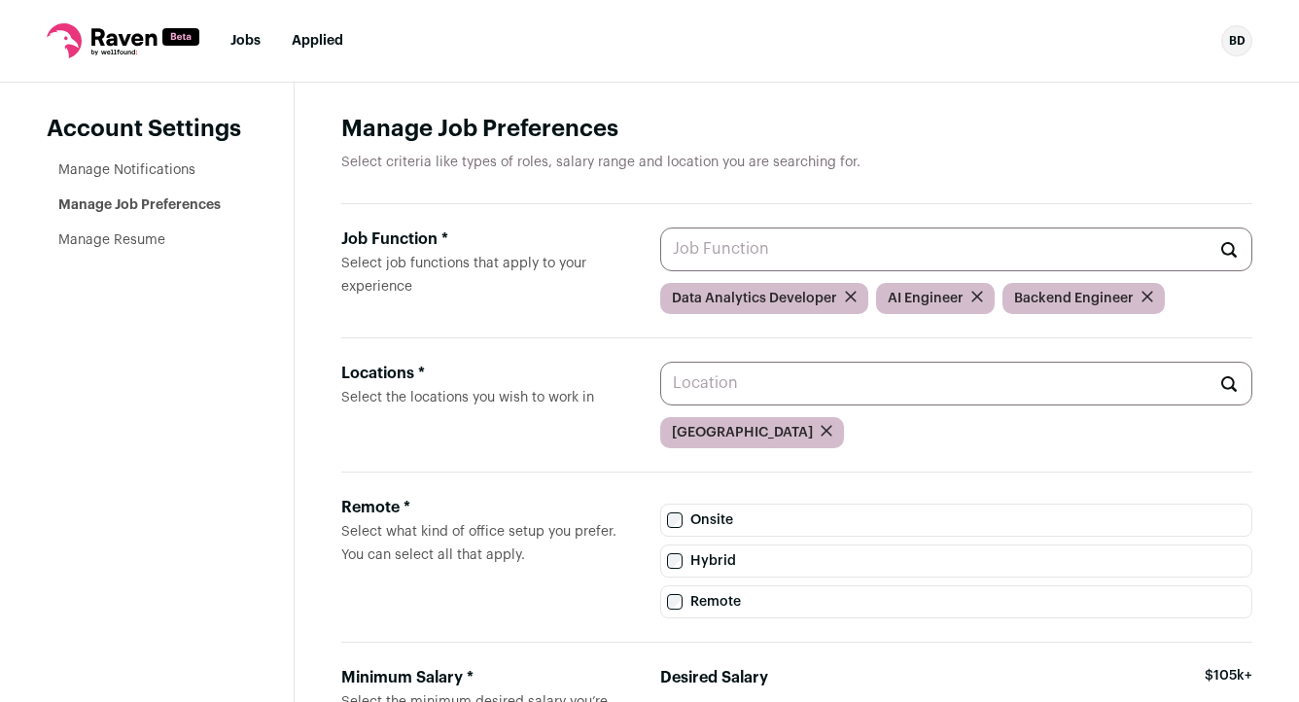
scroll to position [298, 0]
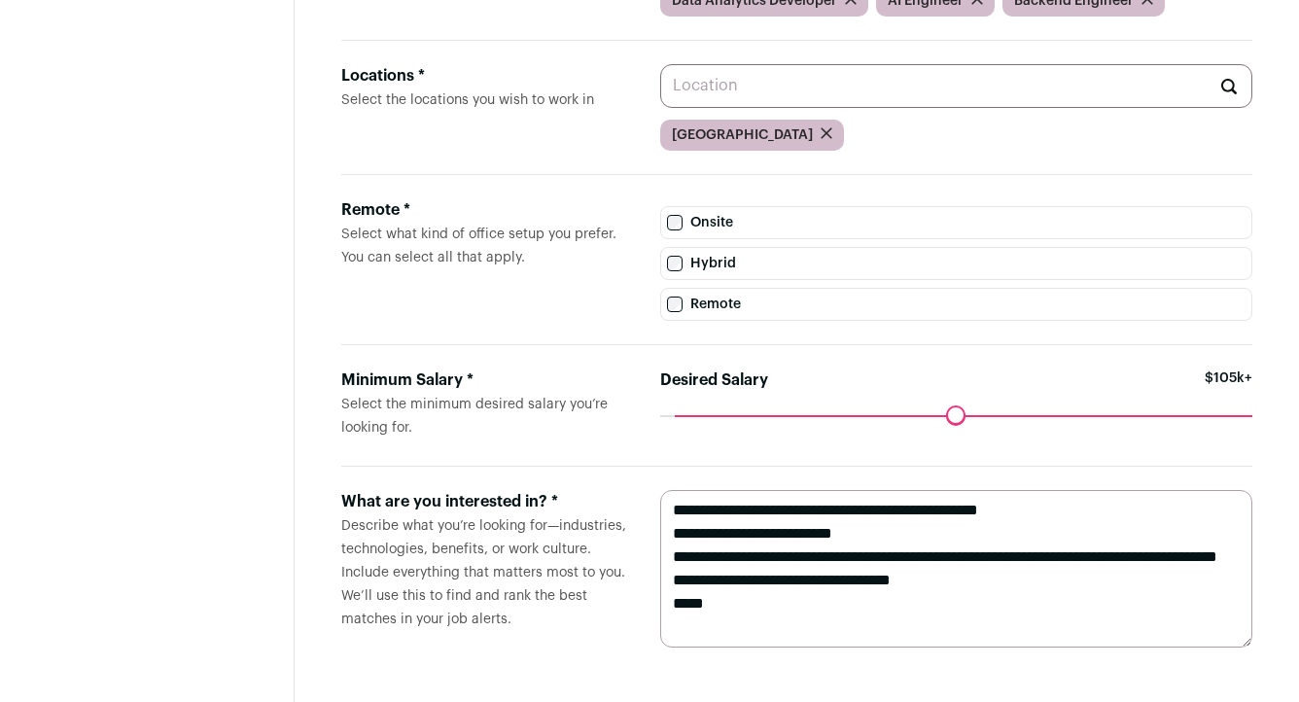
click at [667, 513] on textarea "**********" at bounding box center [956, 569] width 592 height 158
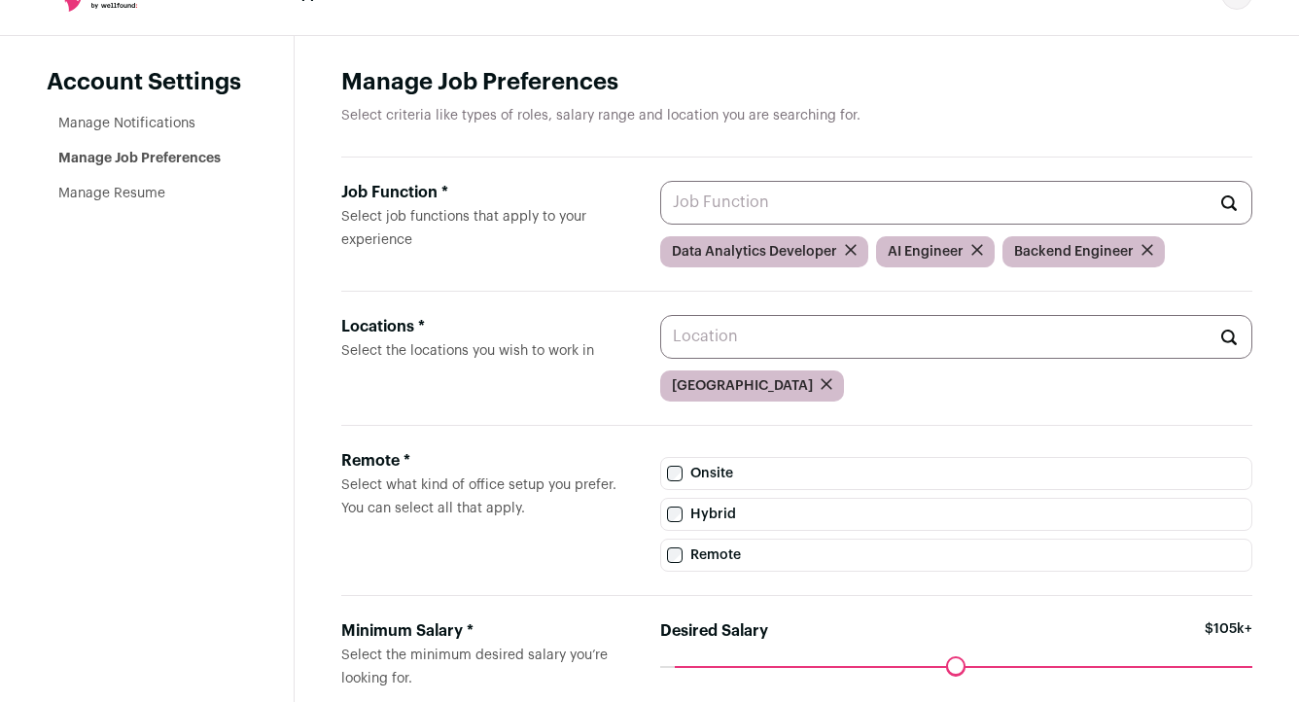
scroll to position [0, 0]
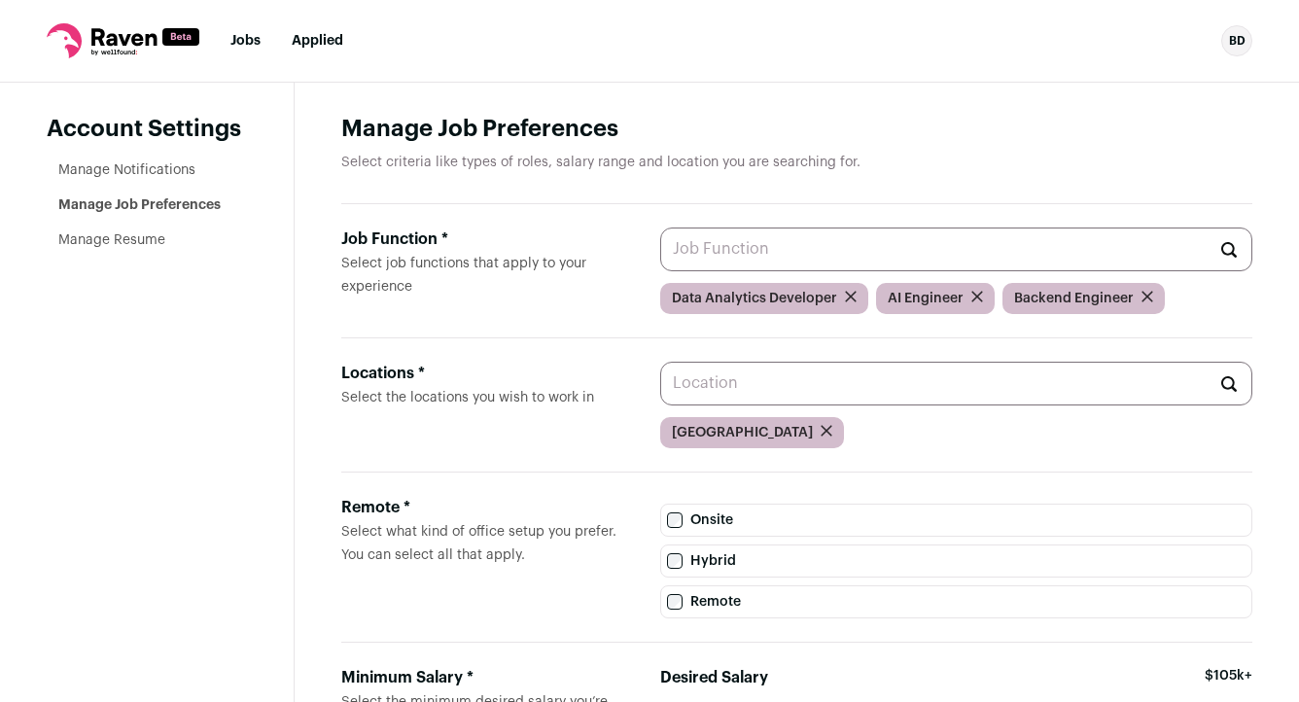
type textarea "**********"
click at [164, 171] on link "Manage Notifications" at bounding box center [126, 170] width 137 height 14
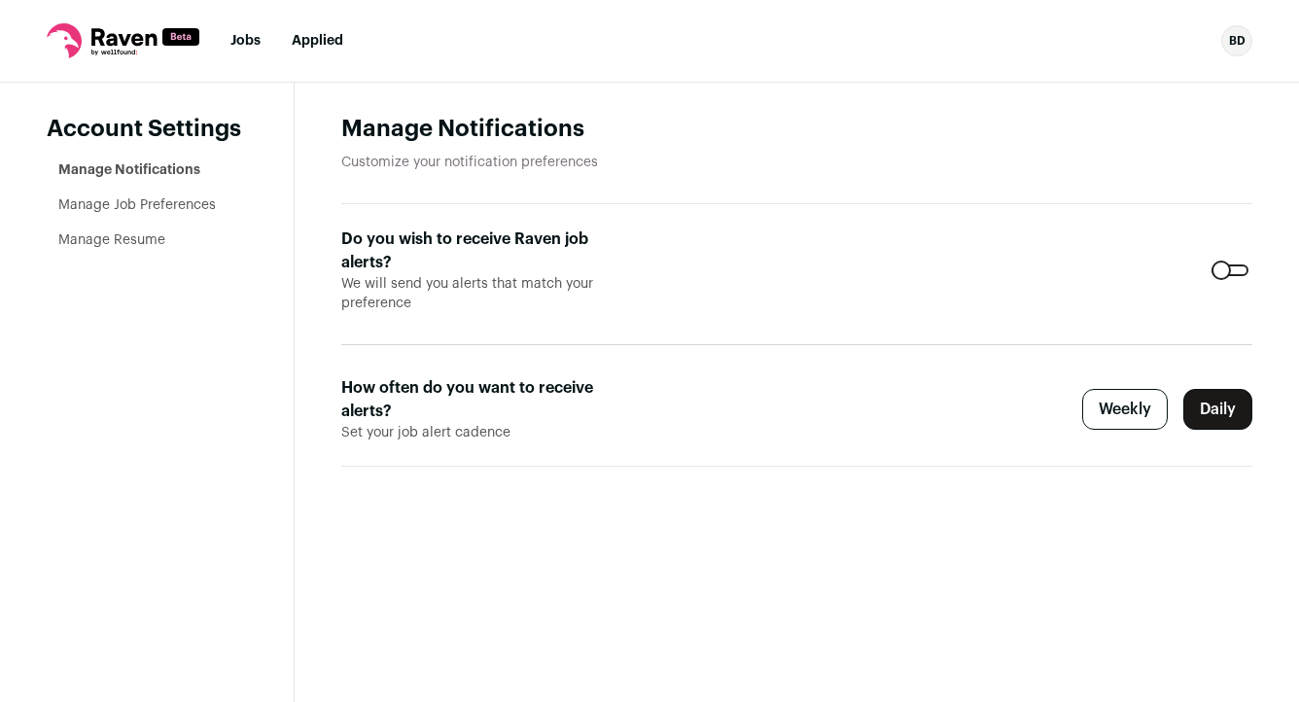
click at [149, 243] on link "Manage Resume" at bounding box center [111, 240] width 107 height 14
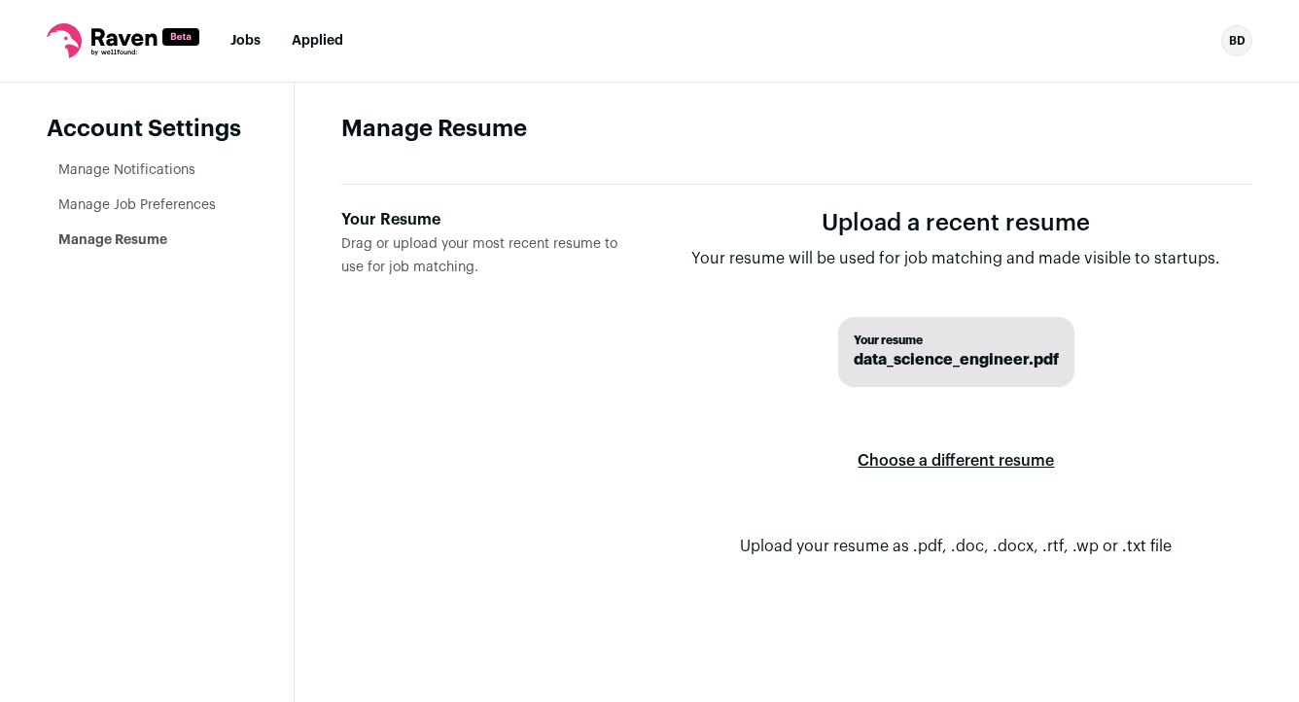
click at [253, 42] on link "Jobs" at bounding box center [246, 41] width 30 height 14
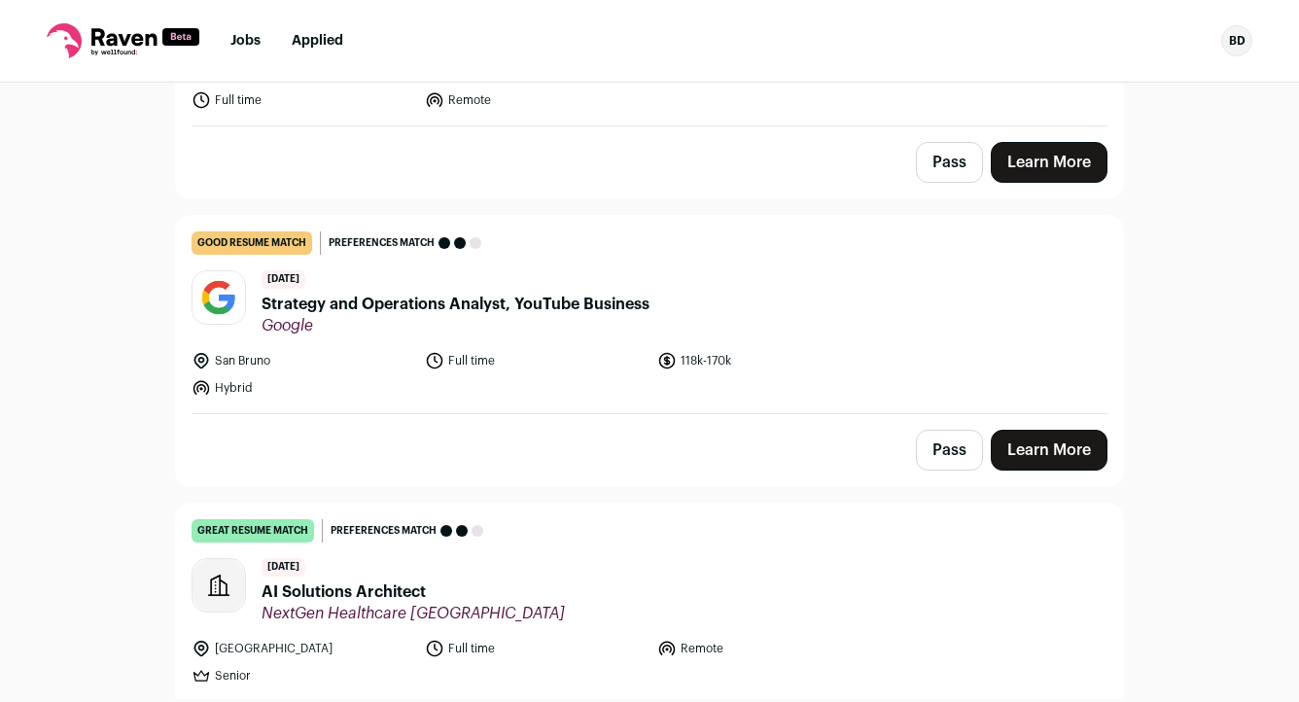
scroll to position [10777, 0]
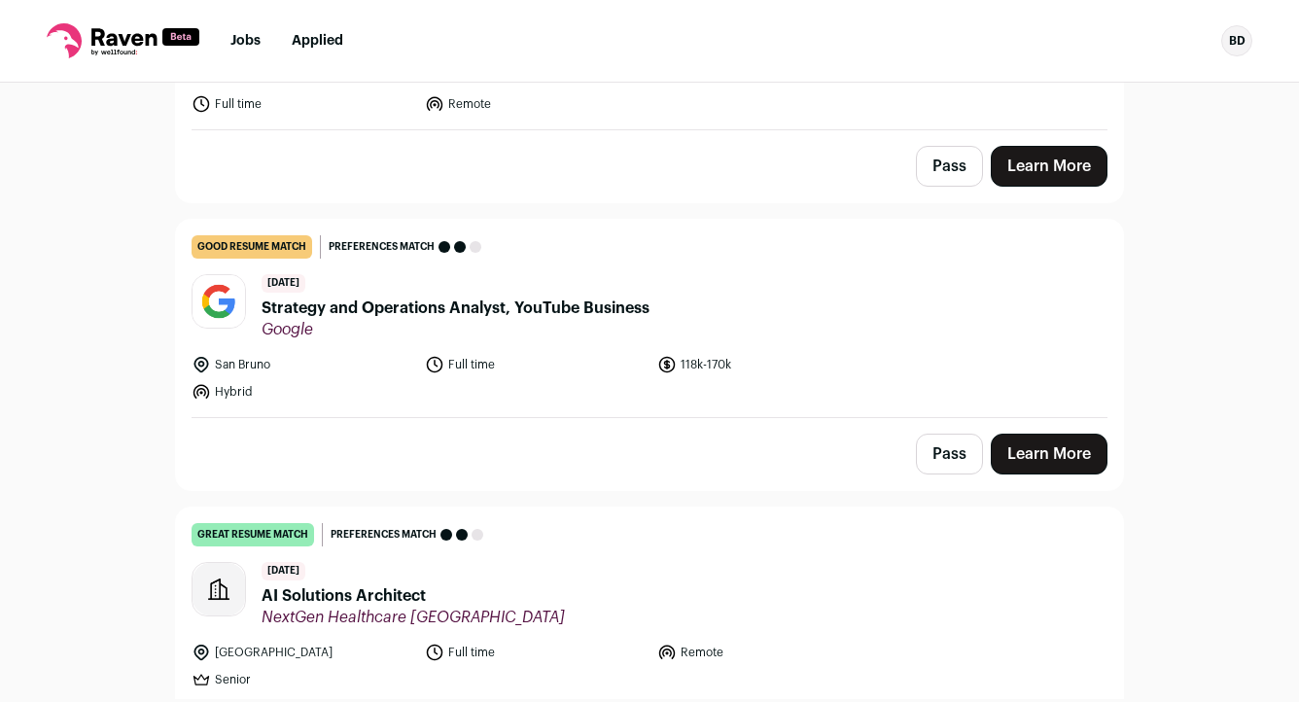
click at [749, 220] on link "good resume match You meet the must-have requirements but are missing some nice…" at bounding box center [649, 318] width 947 height 197
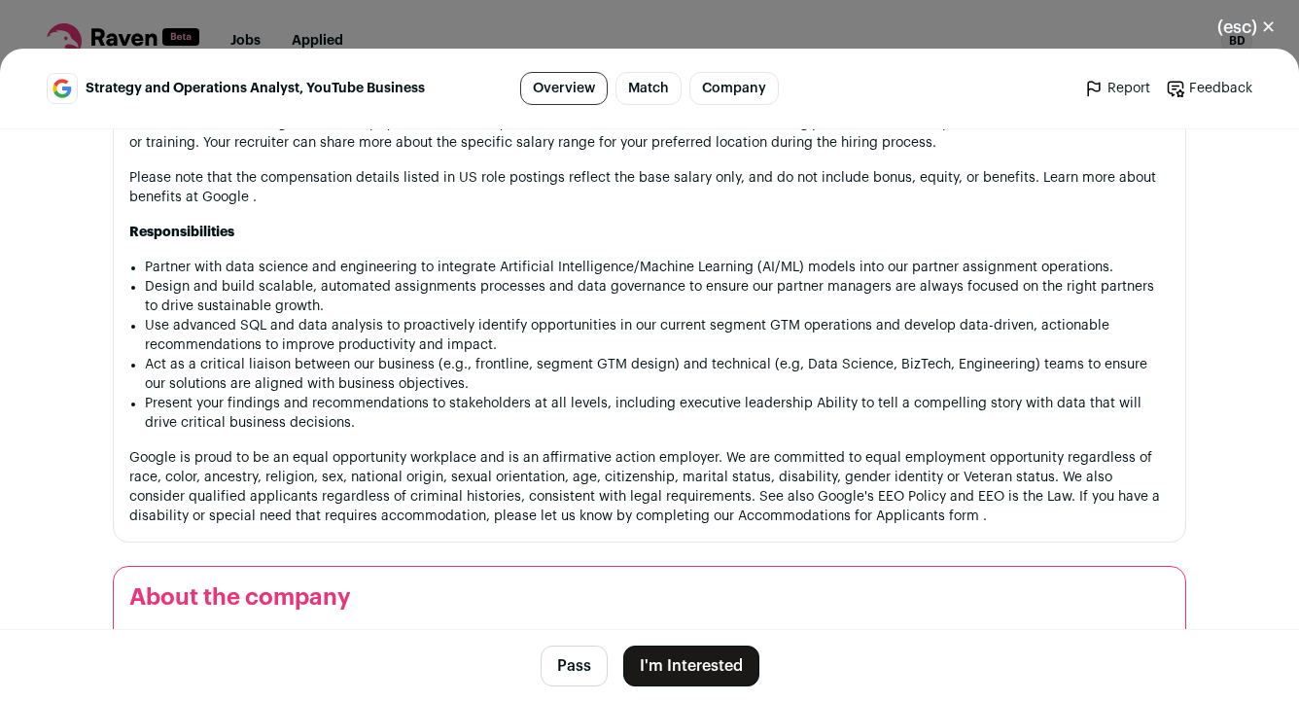
scroll to position [2306, 0]
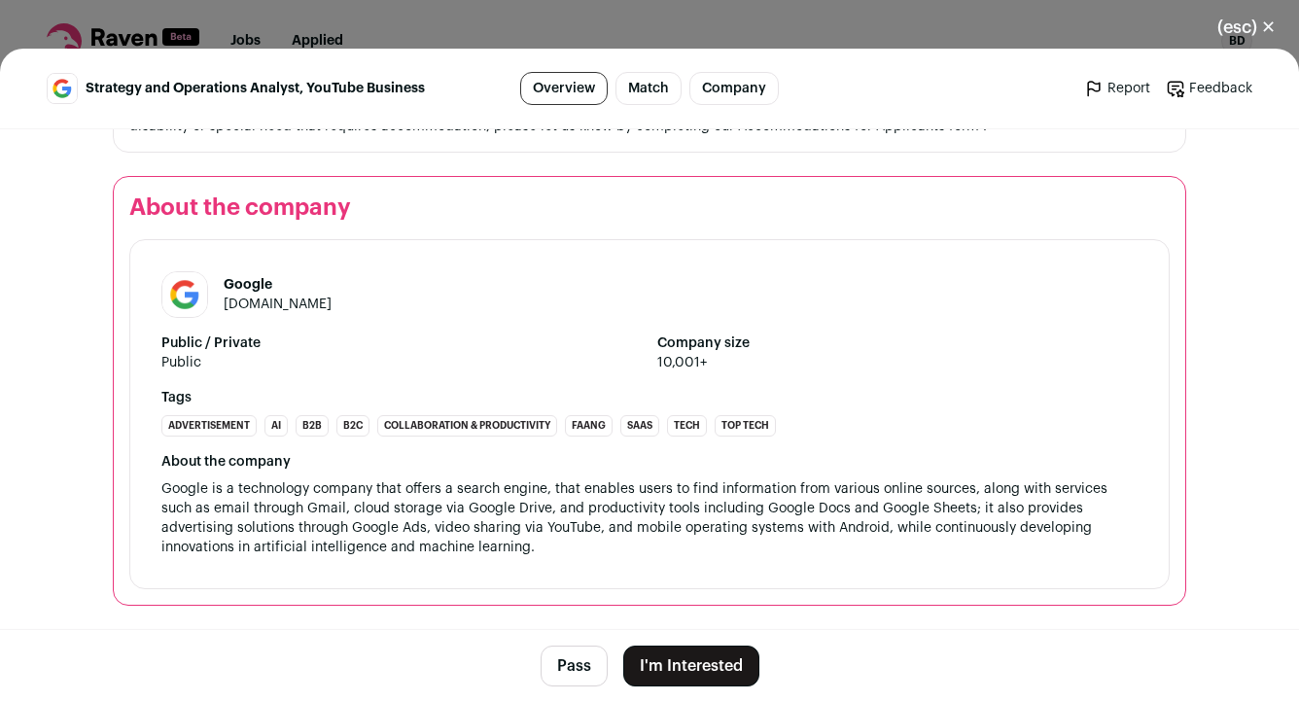
click at [688, 663] on button "I'm Interested" at bounding box center [691, 666] width 136 height 41
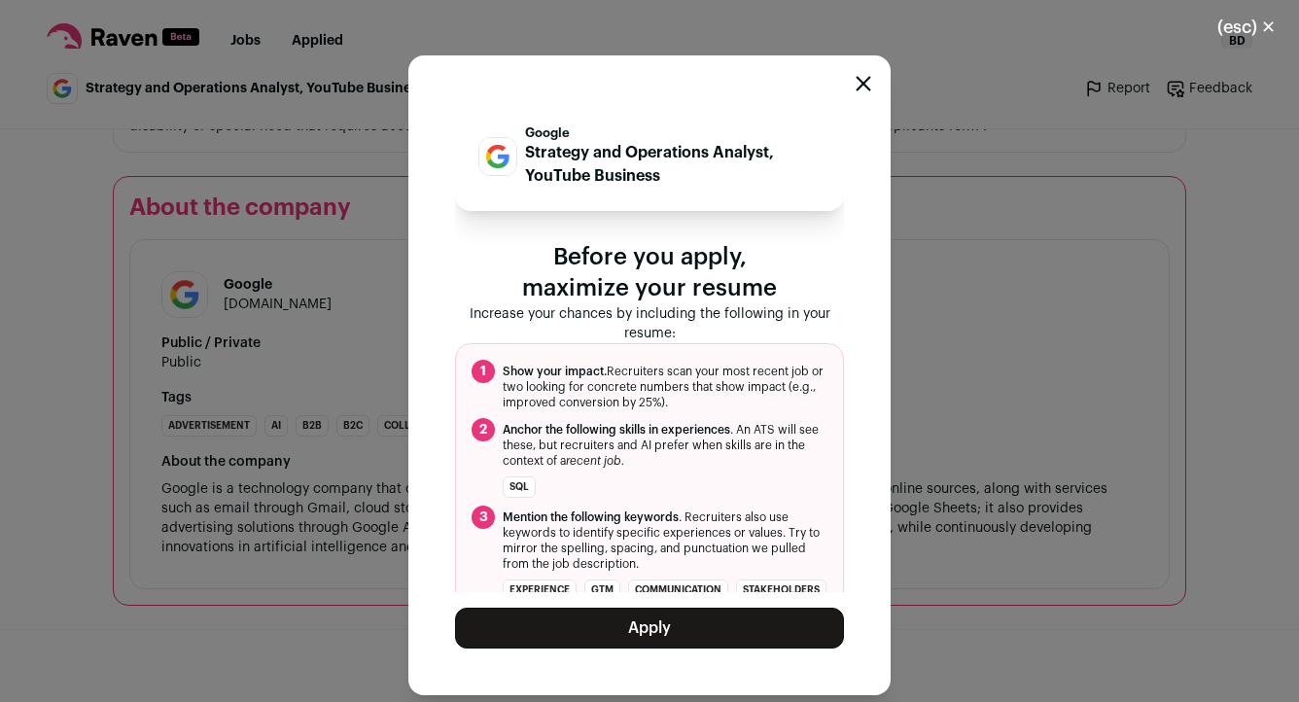
click at [694, 622] on button "Apply" at bounding box center [649, 628] width 389 height 41
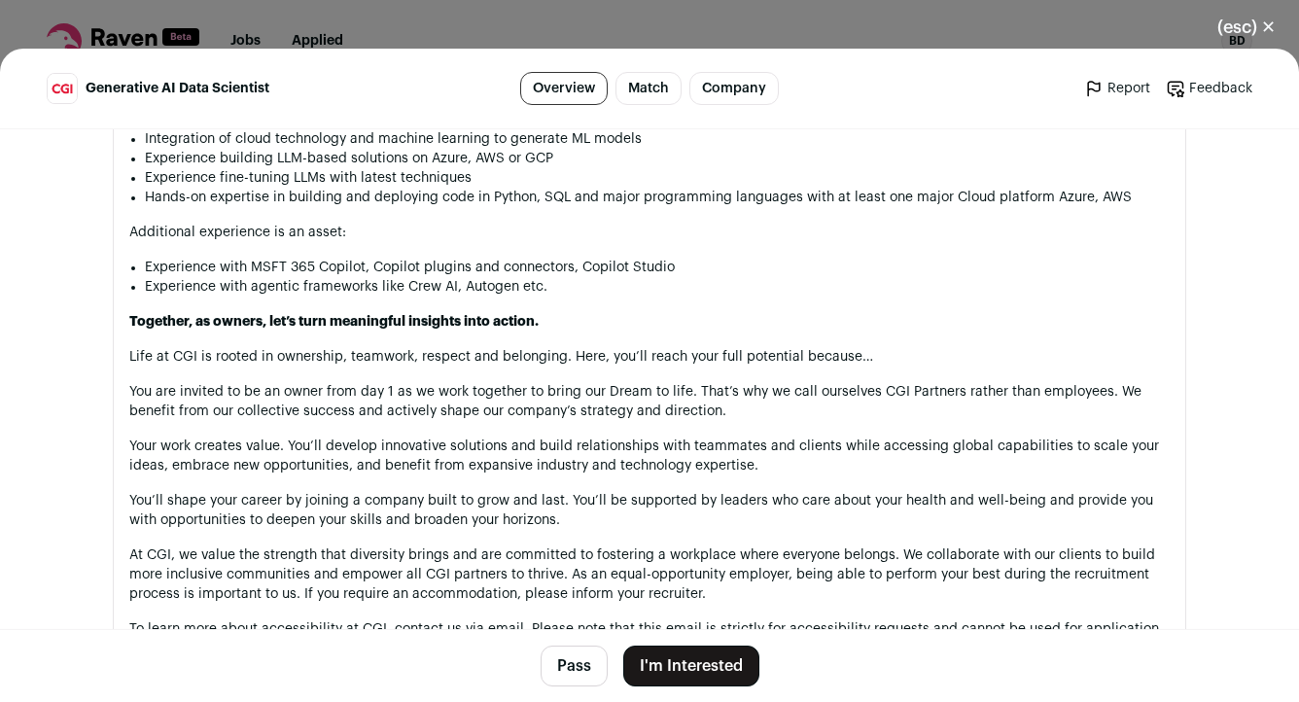
scroll to position [2322, 0]
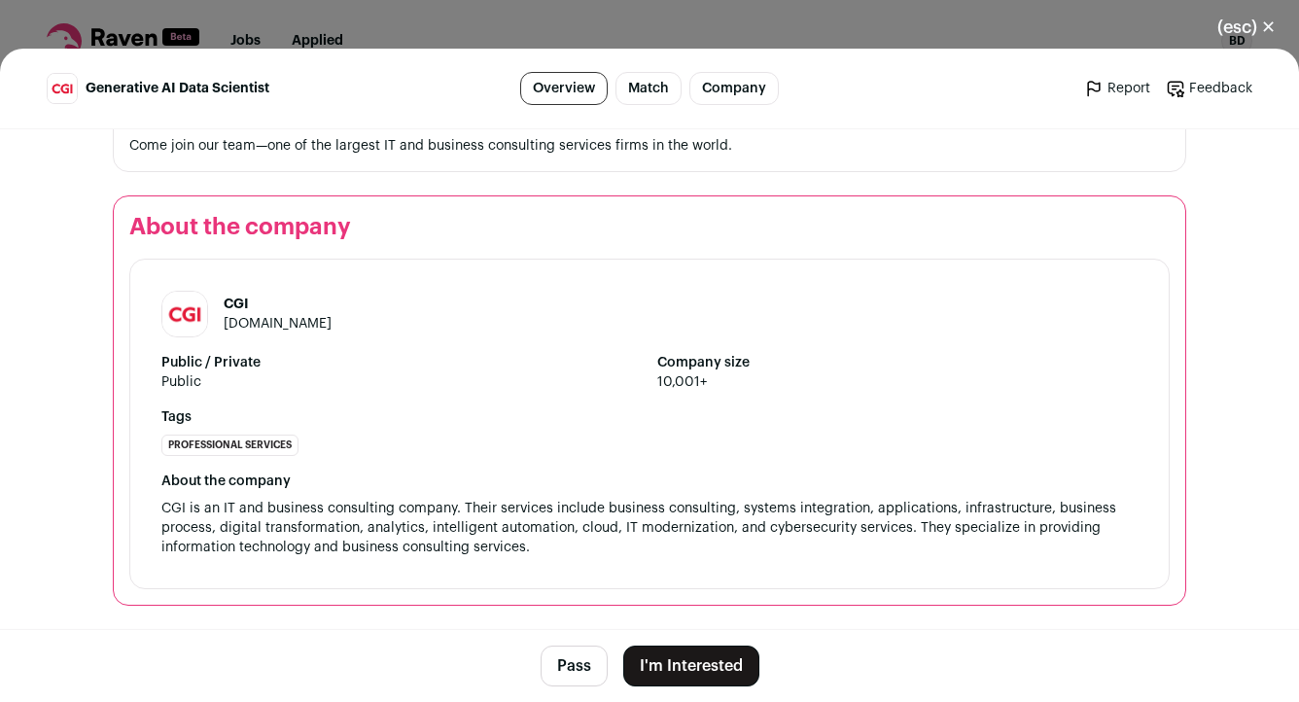
click at [698, 658] on button "I'm Interested" at bounding box center [691, 666] width 136 height 41
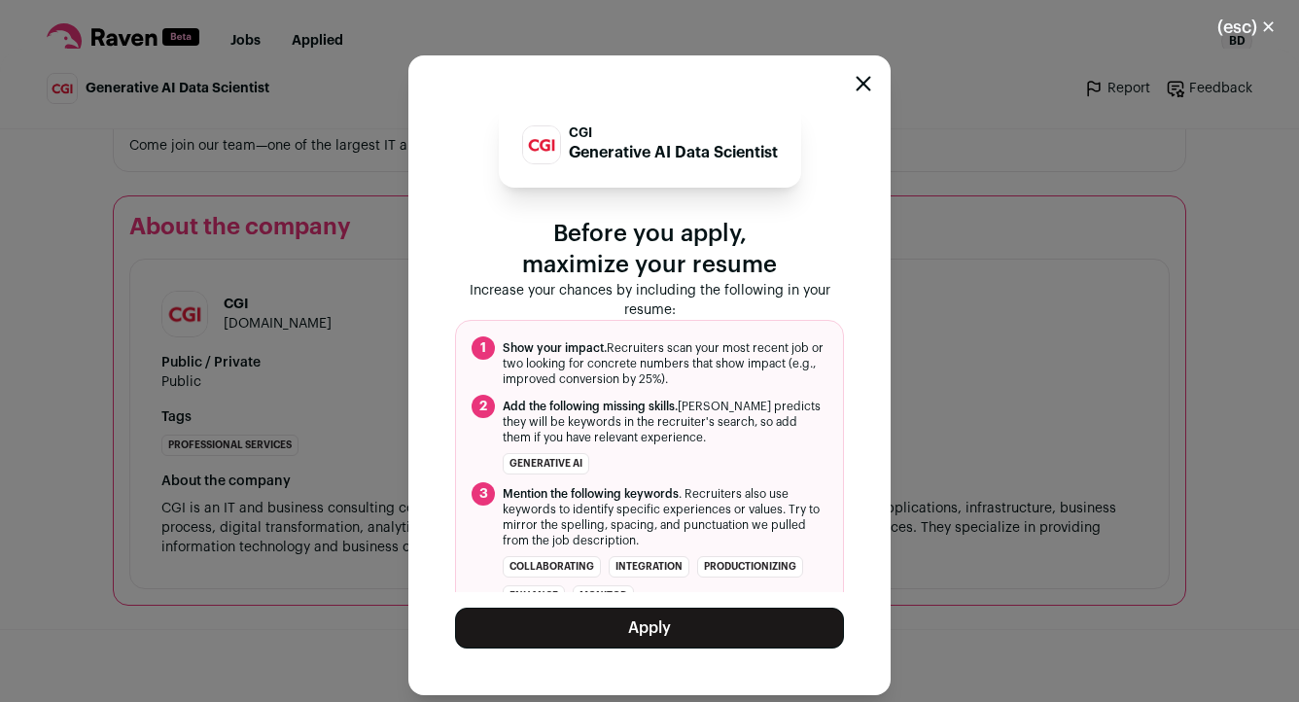
click at [704, 635] on button "Apply" at bounding box center [649, 628] width 389 height 41
